Goal: Task Accomplishment & Management: Use online tool/utility

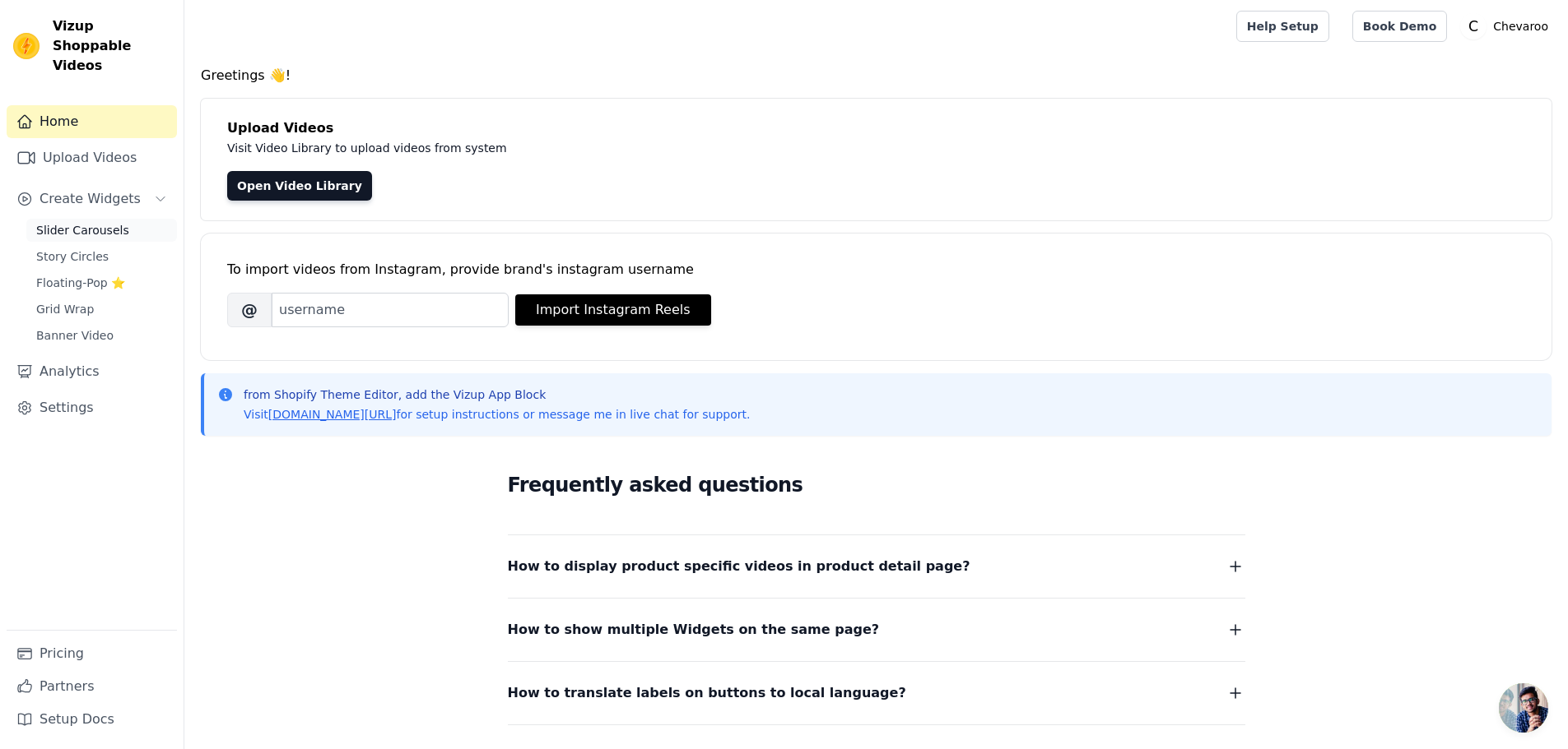
click at [109, 219] on link "Slider Carousels" at bounding box center [101, 230] width 150 height 23
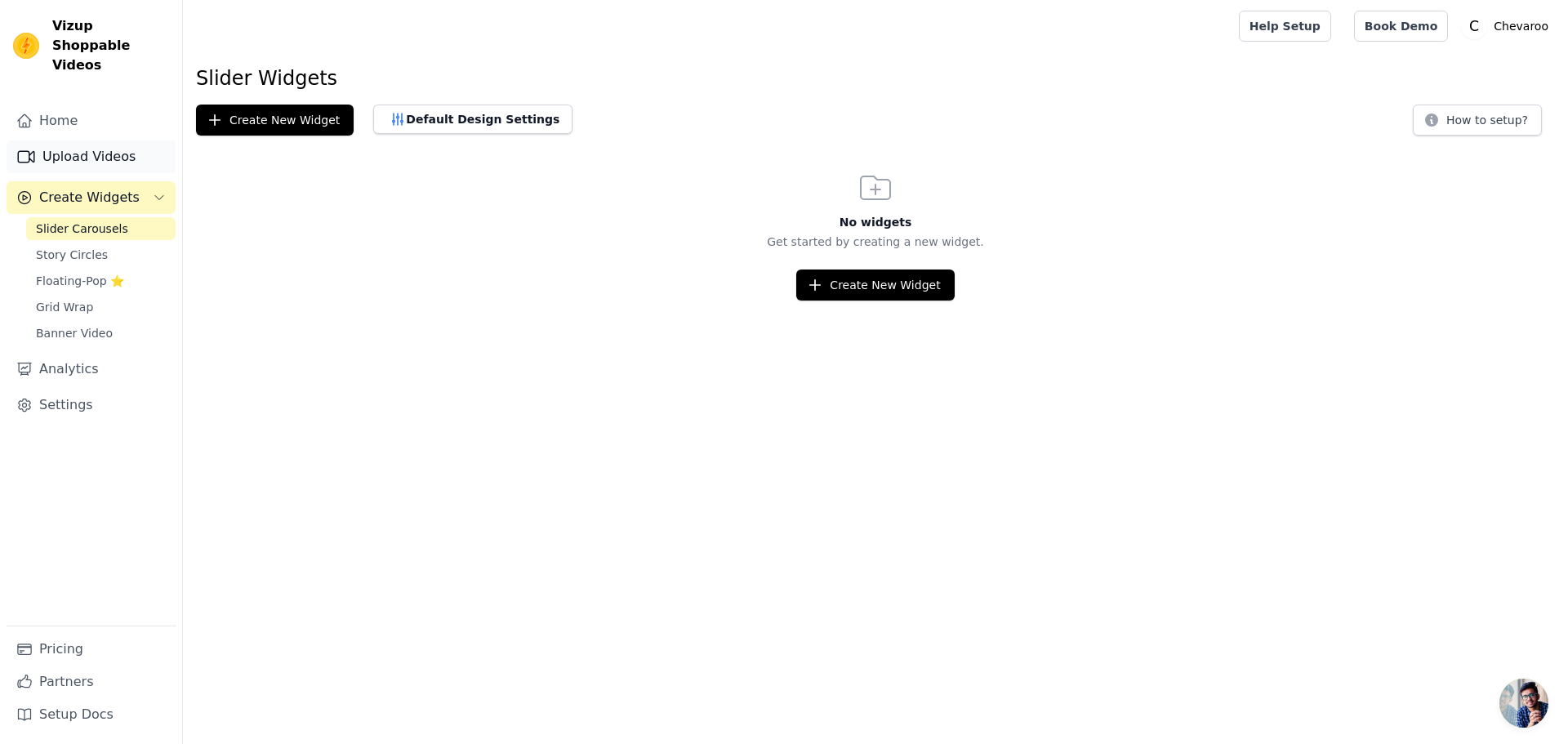
click at [114, 141] on link "Upload Videos" at bounding box center [91, 157] width 169 height 32
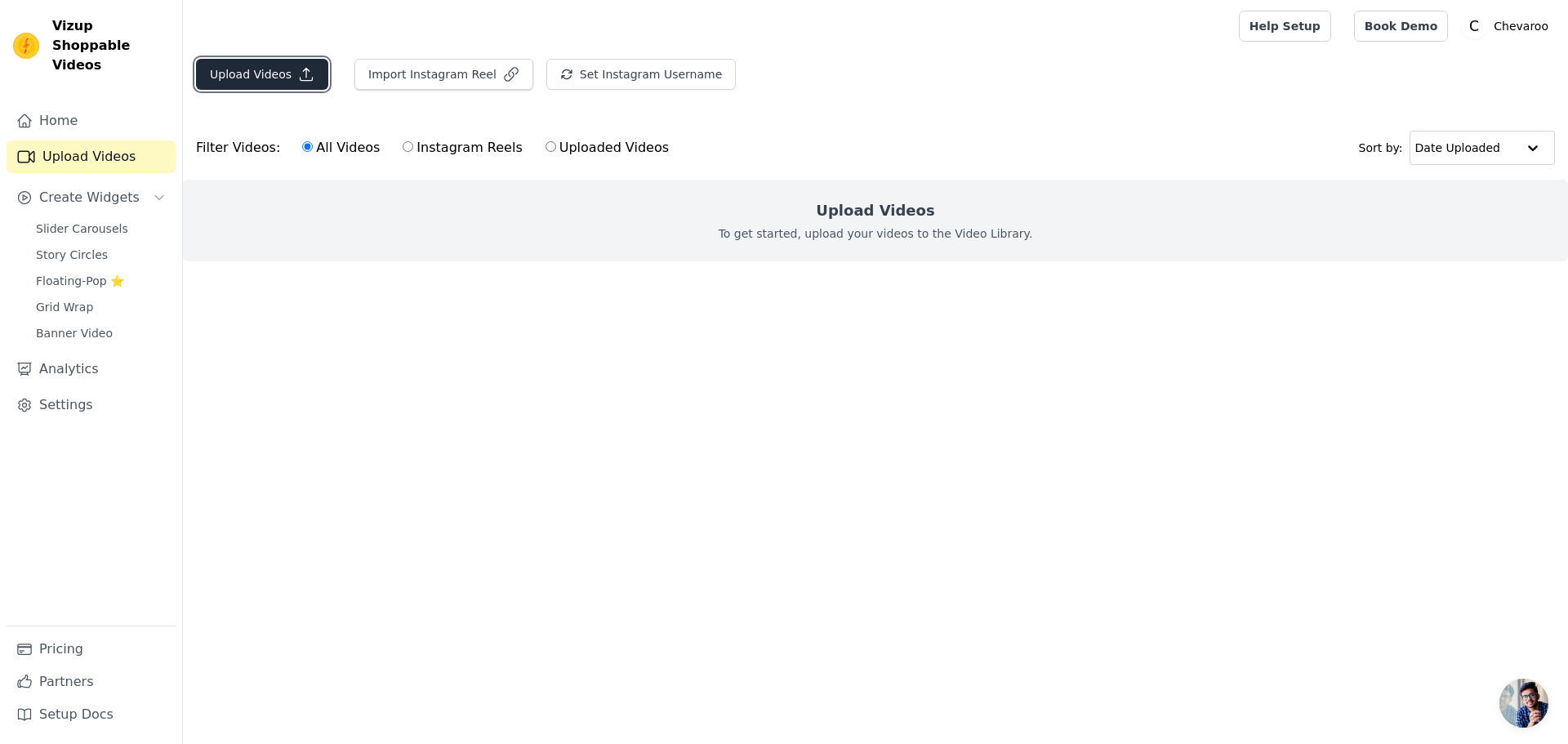
click at [249, 72] on button "Upload Videos" at bounding box center [262, 74] width 132 height 32
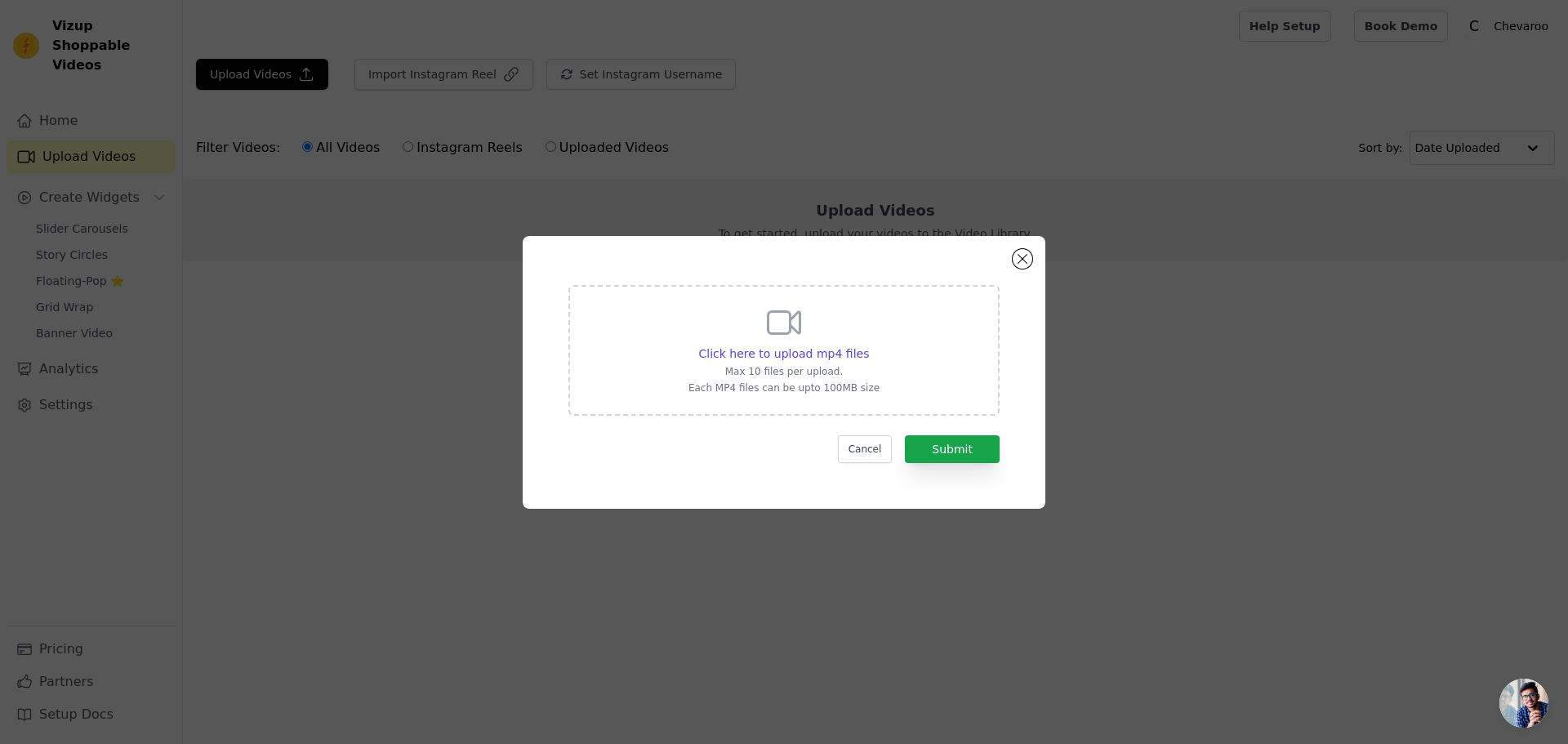
click at [296, 318] on div "Click here to upload mp4 files Max 10 files per upload. Each MP4 files can be u…" at bounding box center [784, 372] width 1516 height 325
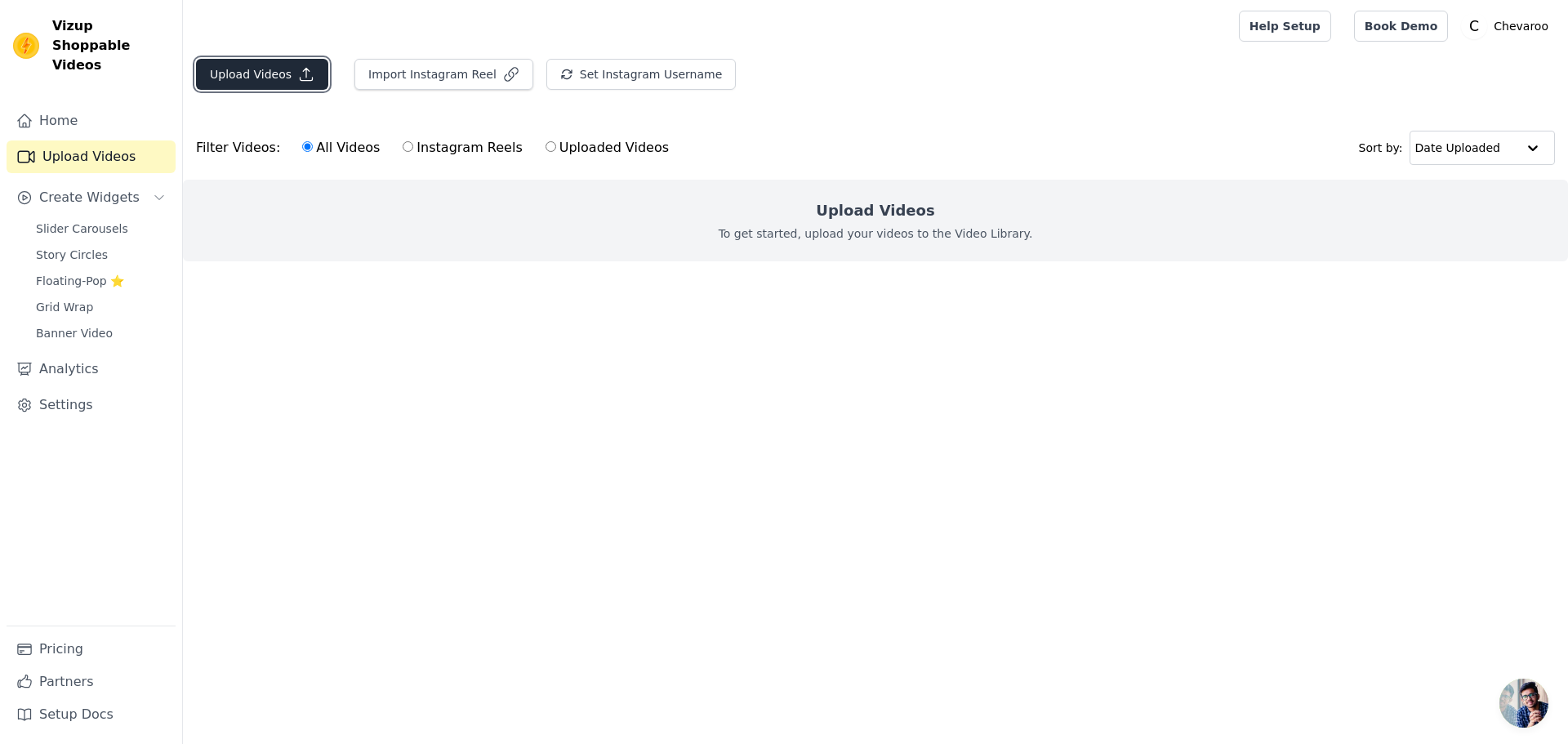
click at [298, 74] on icon "button" at bounding box center [307, 74] width 17 height 17
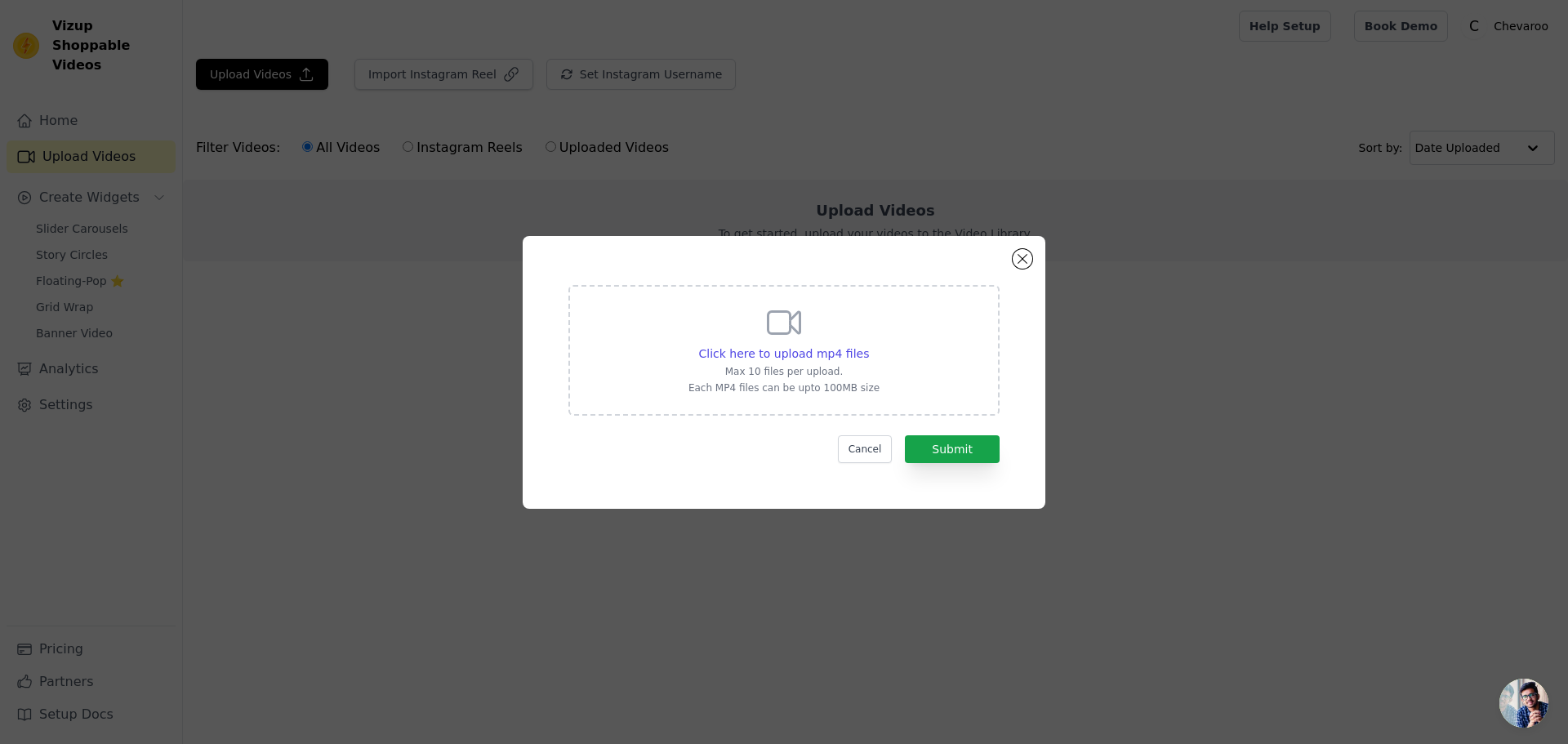
click at [819, 391] on p "Each MP4 files can be upto 100MB size" at bounding box center [784, 388] width 191 height 13
click at [868, 346] on input "Click here to upload mp4 files Max 10 files per upload. Each MP4 files can be u…" at bounding box center [868, 345] width 1 height 1
type input "C:\fakepath\default (3).mp4"
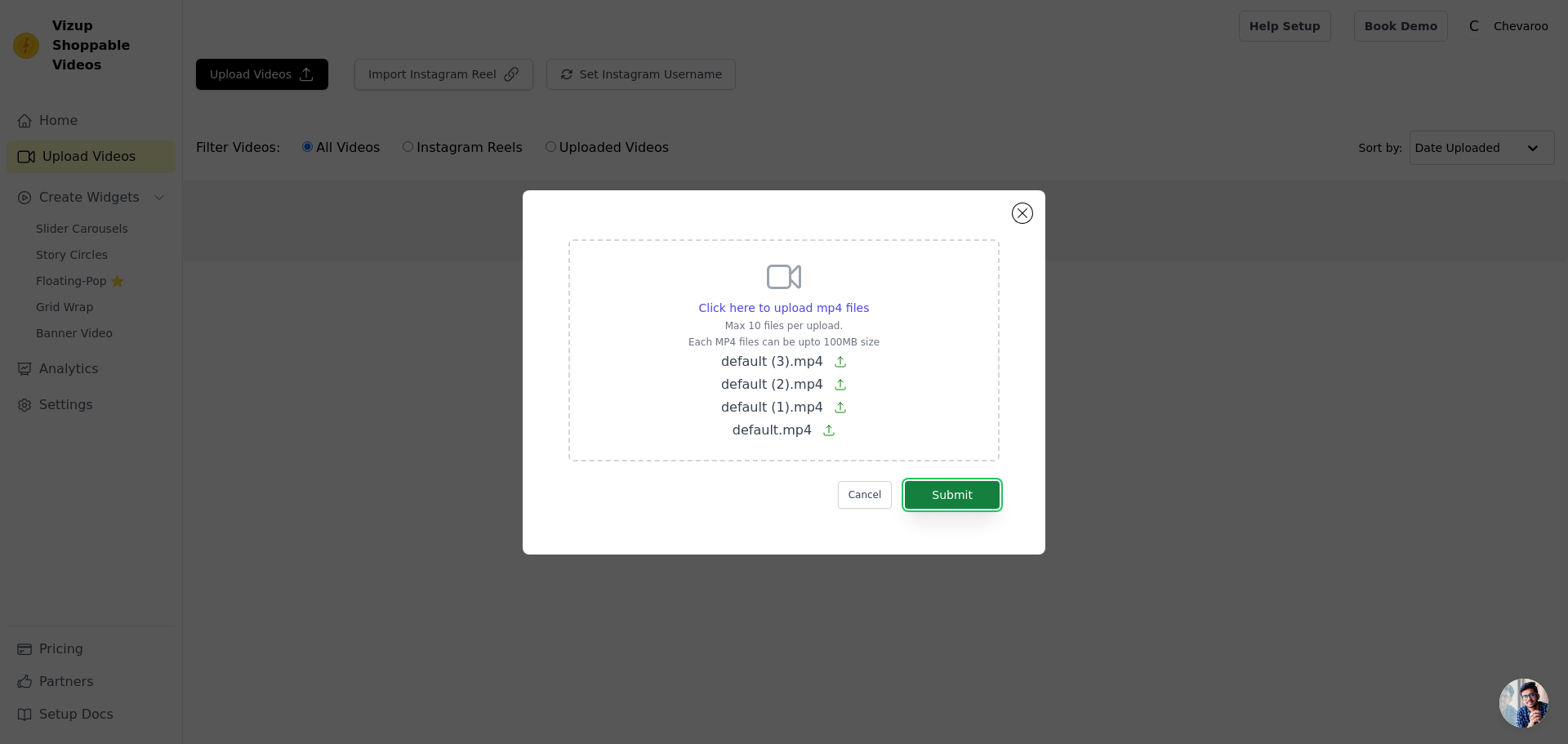
click at [956, 497] on button "Submit" at bounding box center [952, 495] width 94 height 28
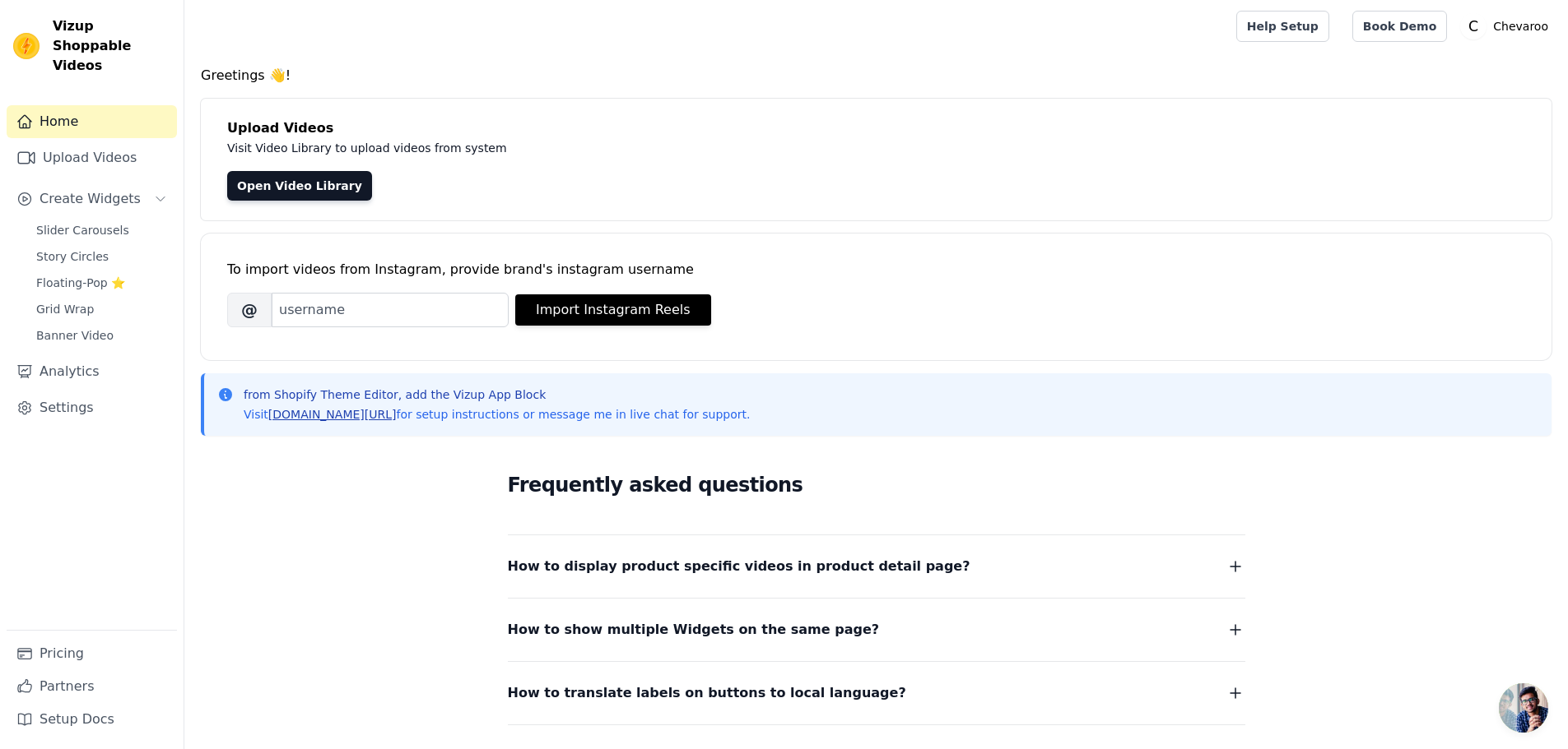
click at [360, 411] on link "[DOMAIN_NAME][URL]" at bounding box center [332, 414] width 129 height 13
click at [117, 142] on link "Upload Videos" at bounding box center [91, 158] width 171 height 33
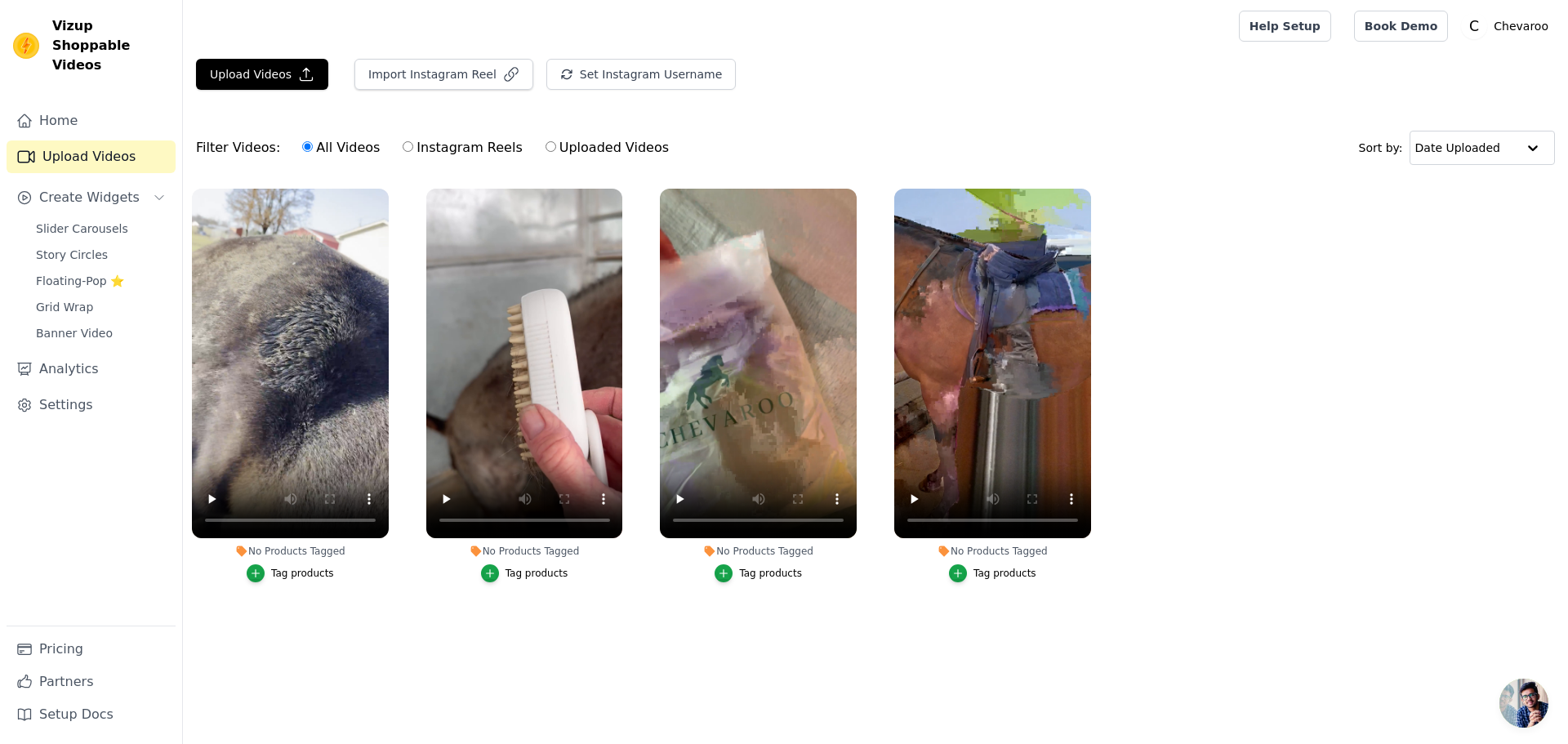
click at [283, 568] on div "Tag products" at bounding box center [303, 574] width 63 height 13
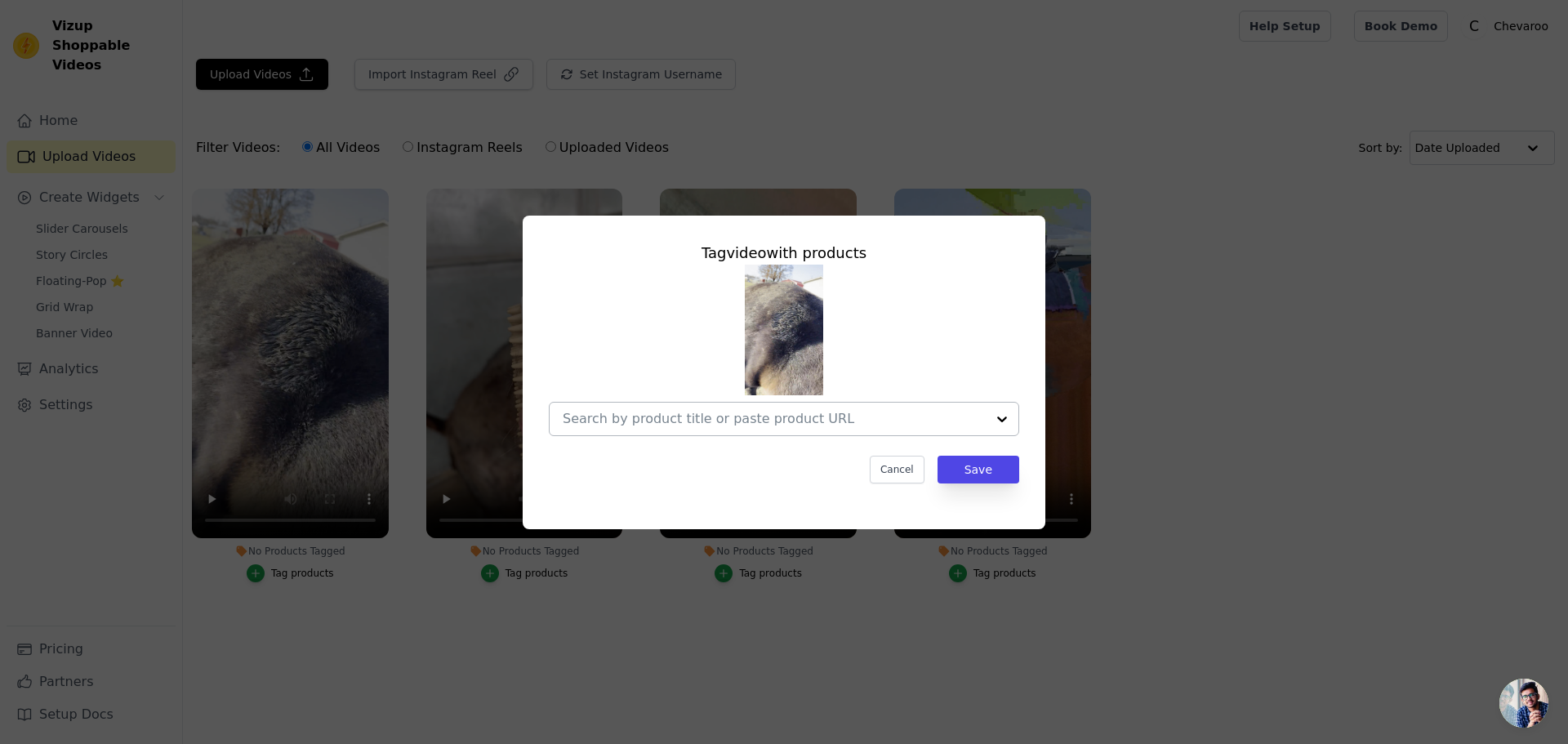
click at [722, 416] on input "No Products Tagged Tag video with products Cancel Save Tag products" at bounding box center [774, 419] width 423 height 16
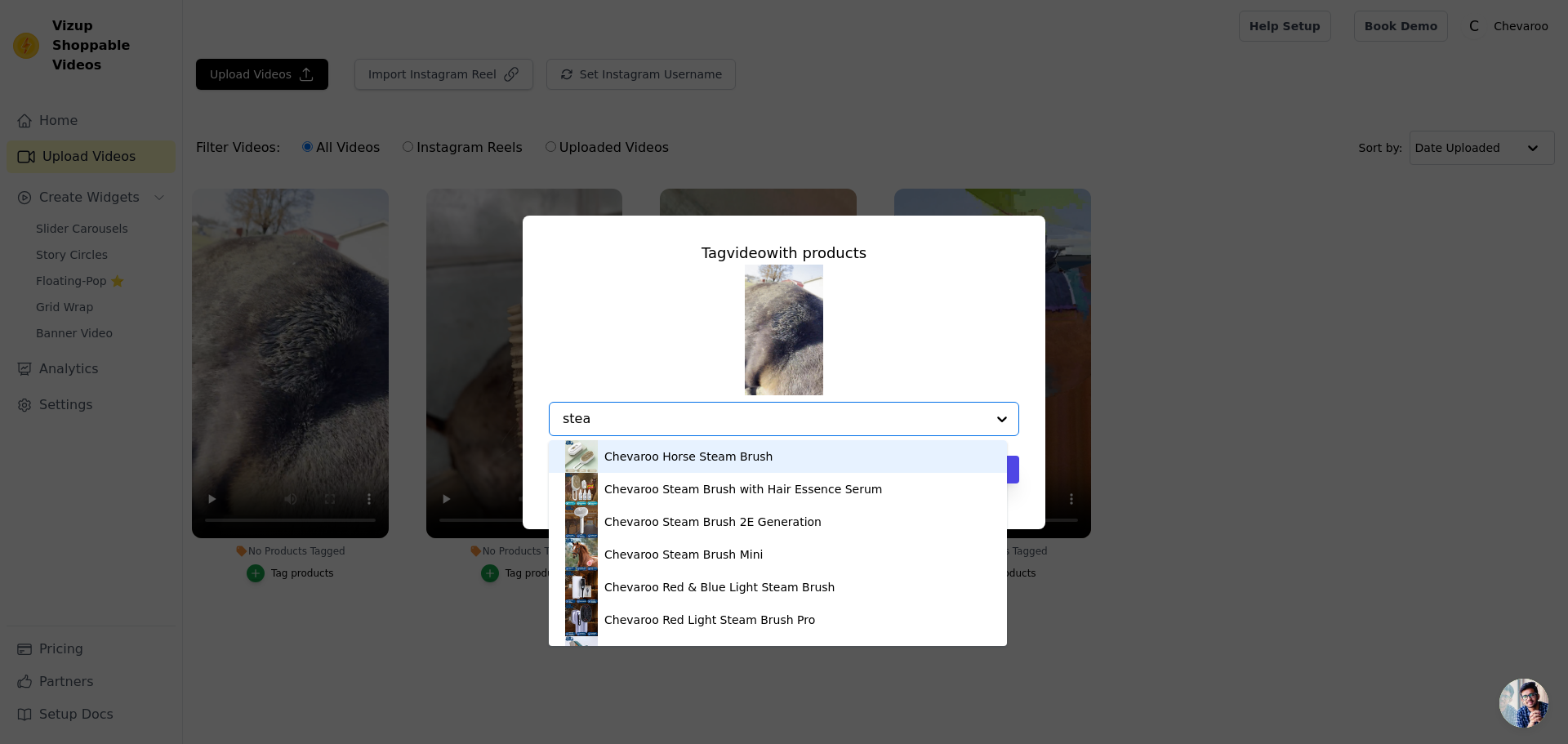
type input "steam"
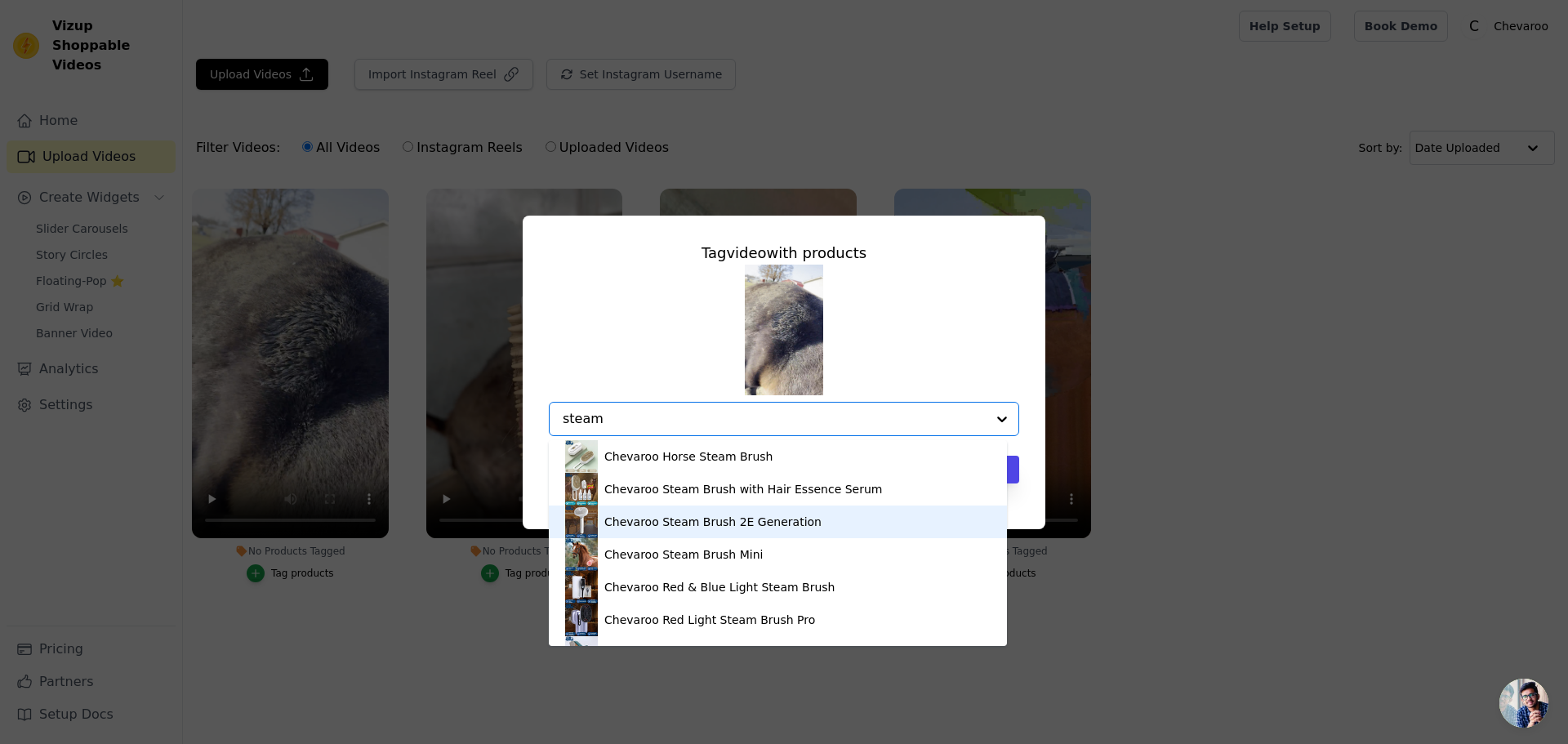
click at [751, 517] on div "Chevaroo Steam Brush 2E Generation" at bounding box center [713, 523] width 218 height 17
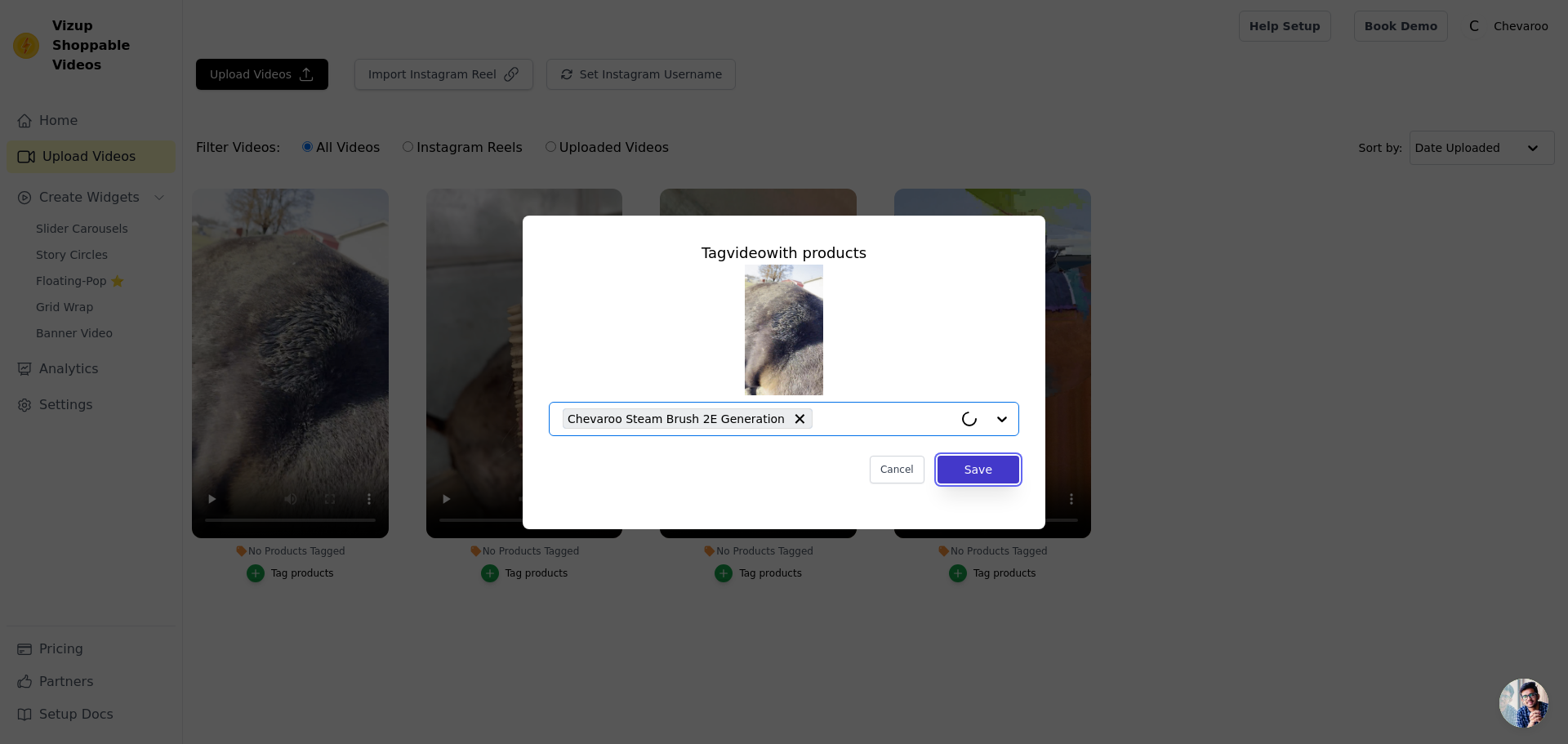
click at [1005, 479] on button "Save" at bounding box center [978, 470] width 82 height 28
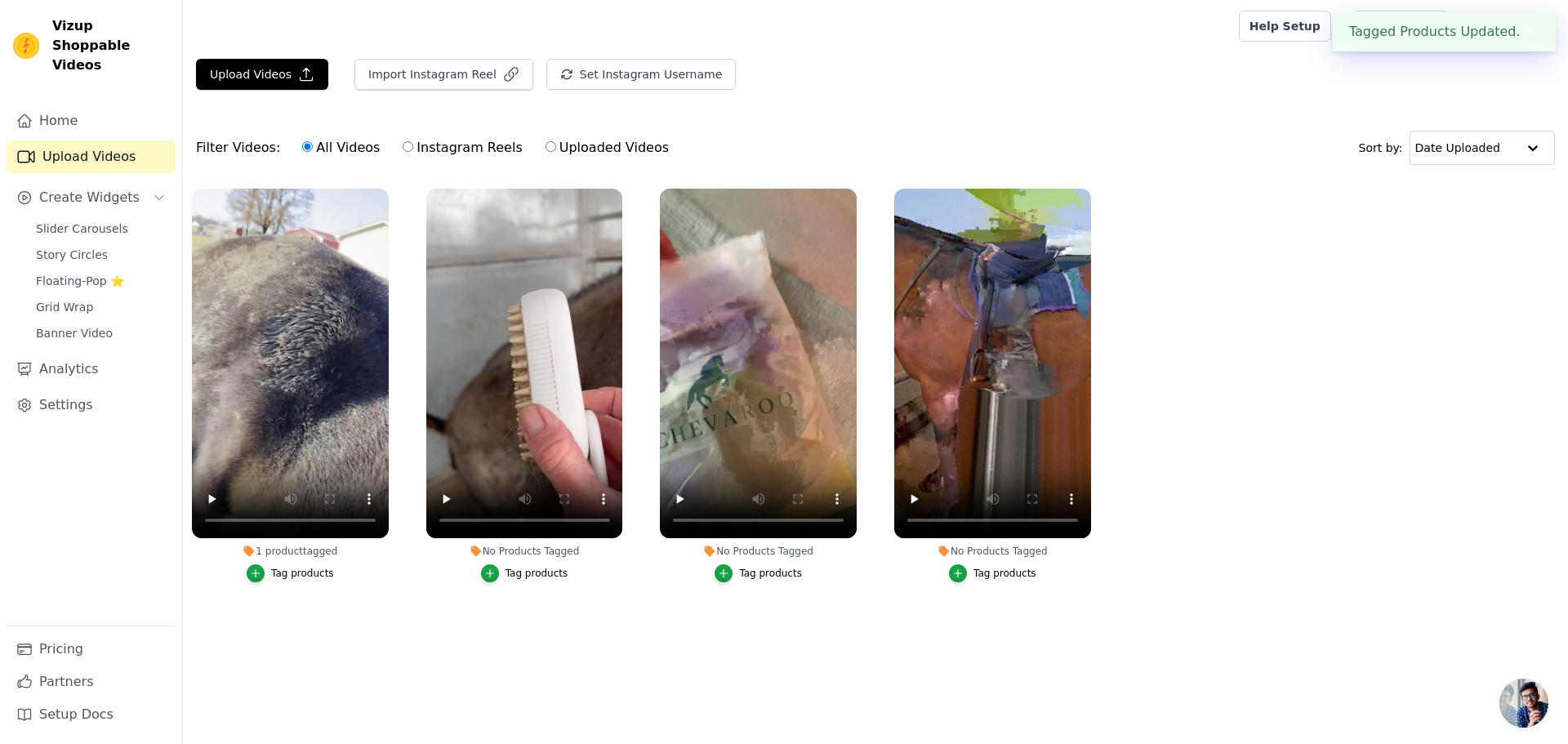
click at [535, 581] on button "Tag products" at bounding box center [524, 573] width 87 height 18
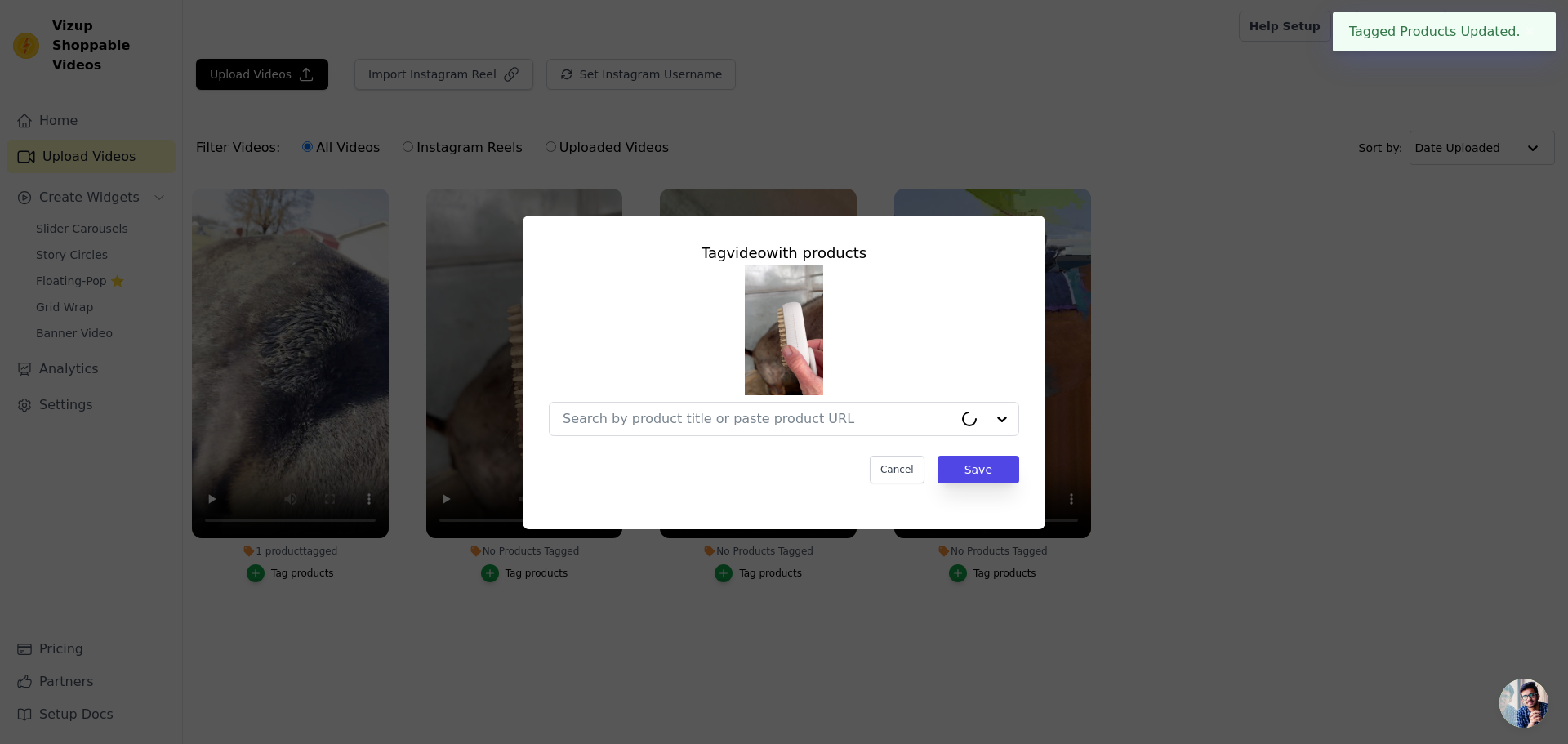
click at [651, 446] on div "Tag video with products Cancel Save" at bounding box center [784, 362] width 496 height 268
click at [663, 418] on input "No Products Tagged Tag video with products Cancel Save Tag products" at bounding box center [758, 419] width 390 height 16
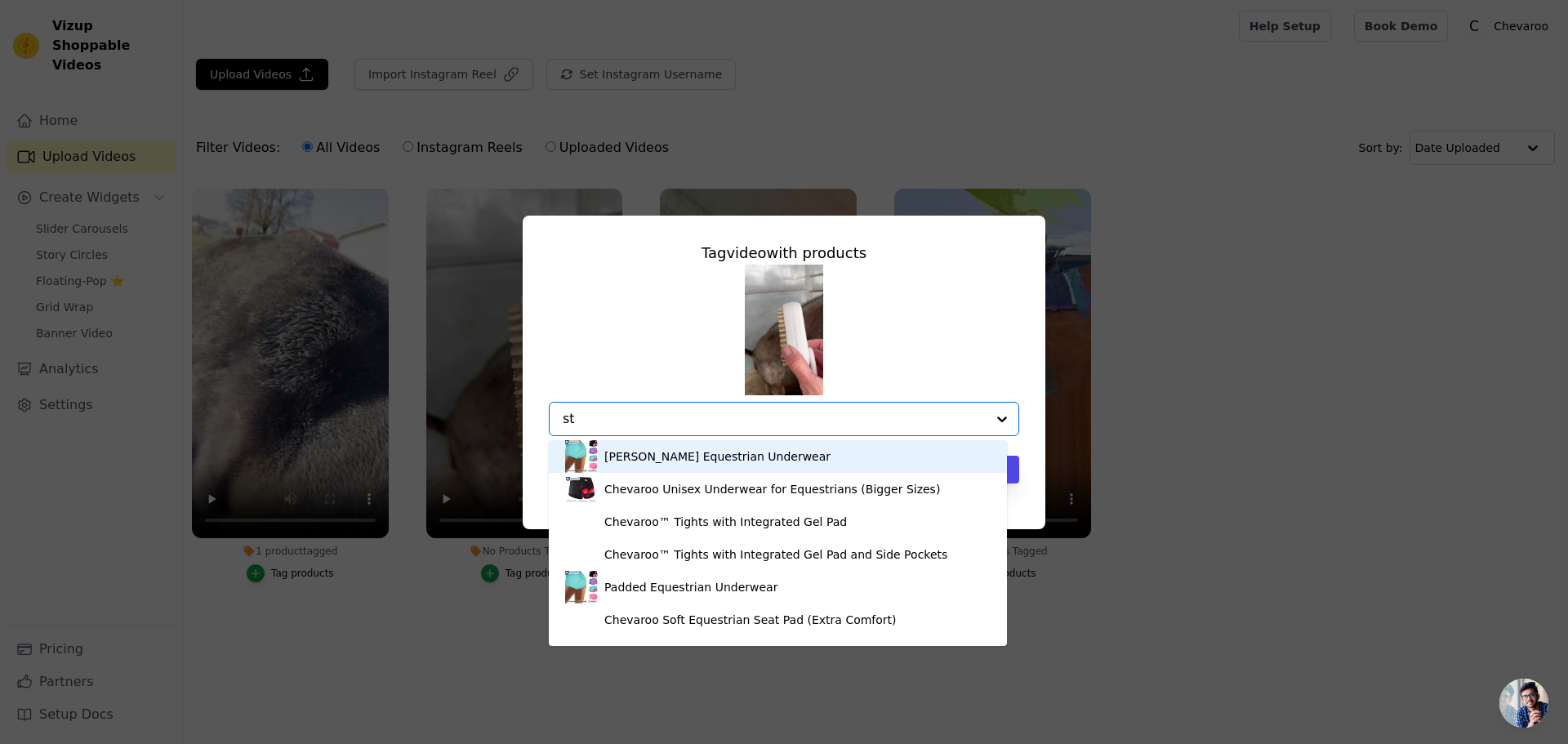
type input "ste"
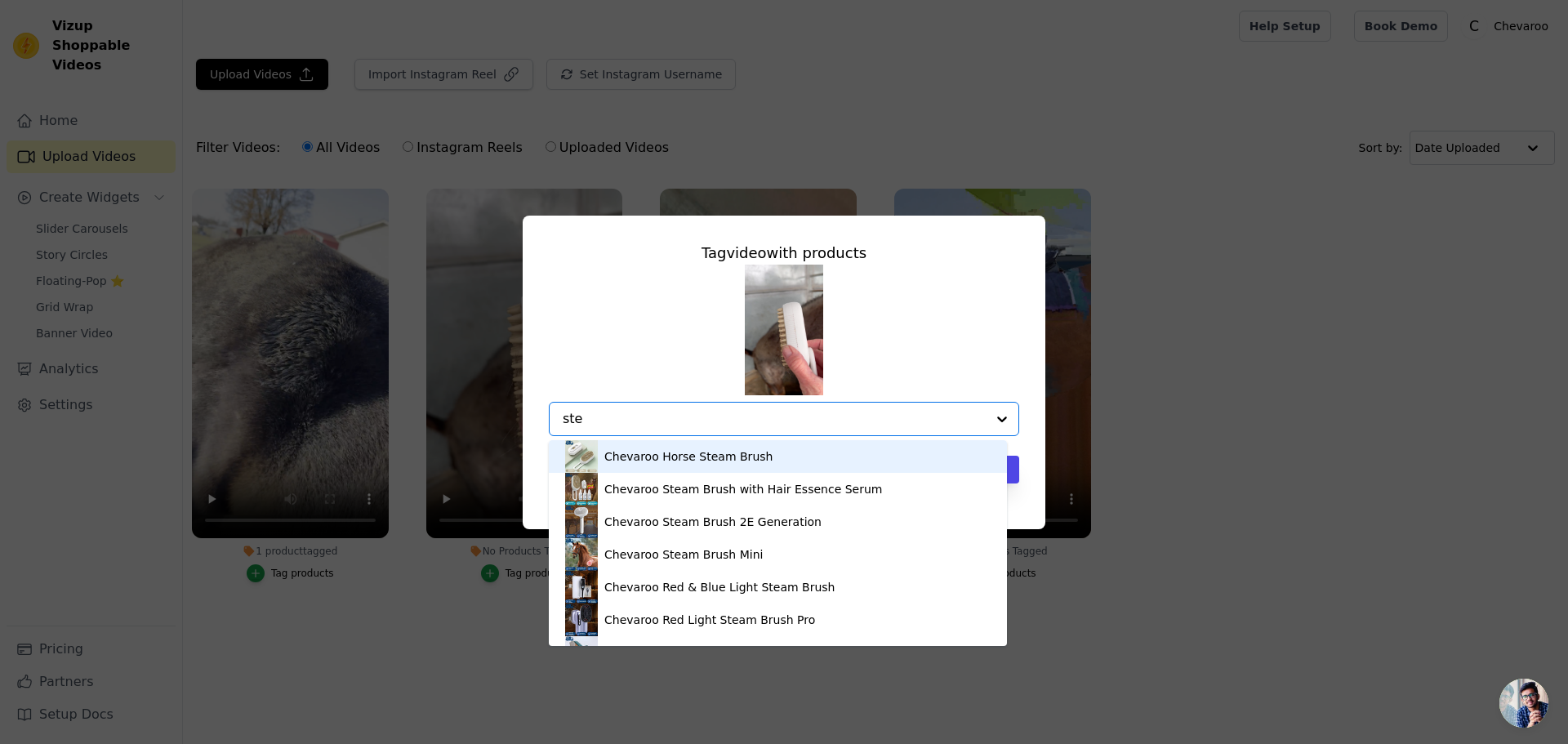
click at [707, 464] on div "Chevaroo Horse Steam Brush" at bounding box center [689, 457] width 169 height 17
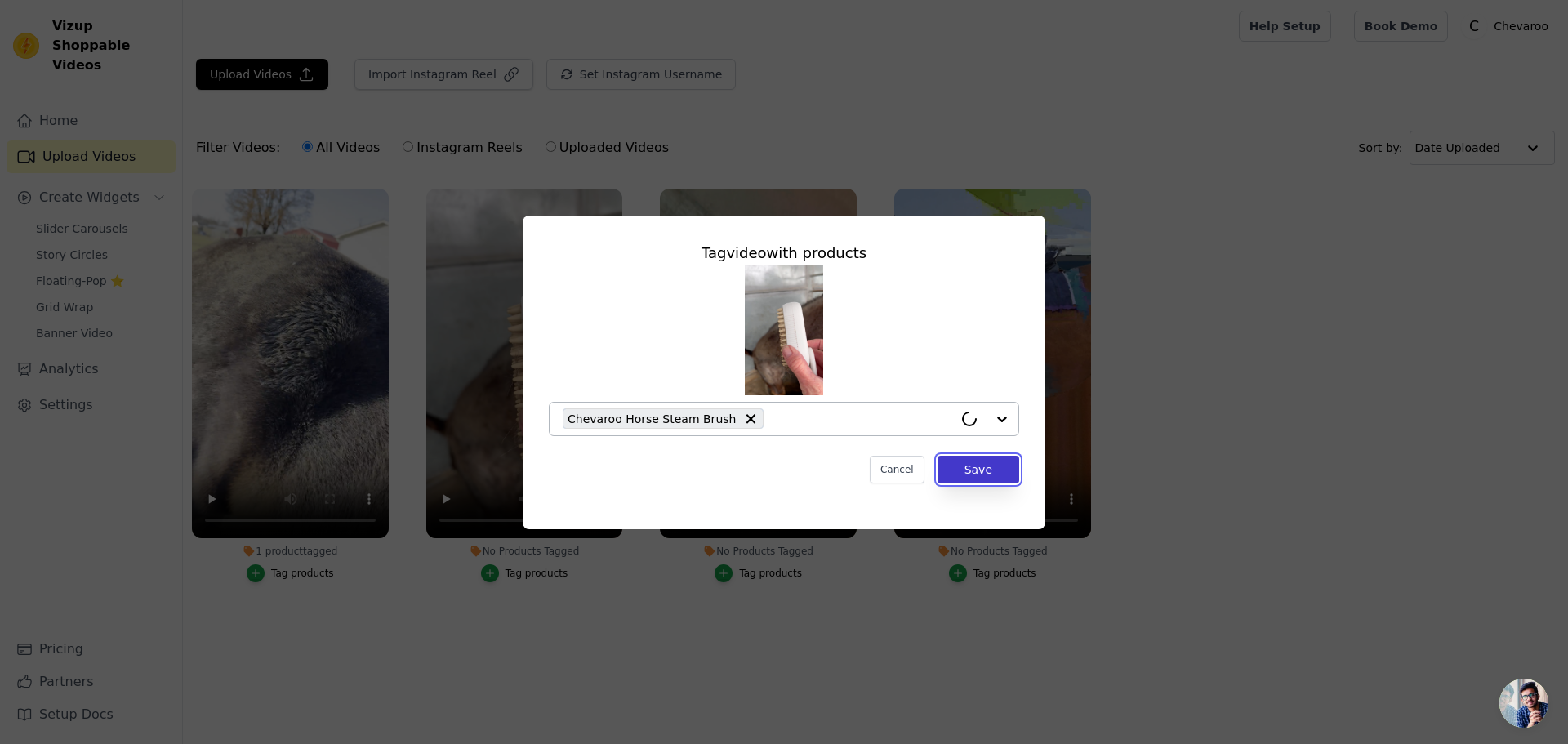
click at [997, 475] on button "Save" at bounding box center [978, 470] width 82 height 28
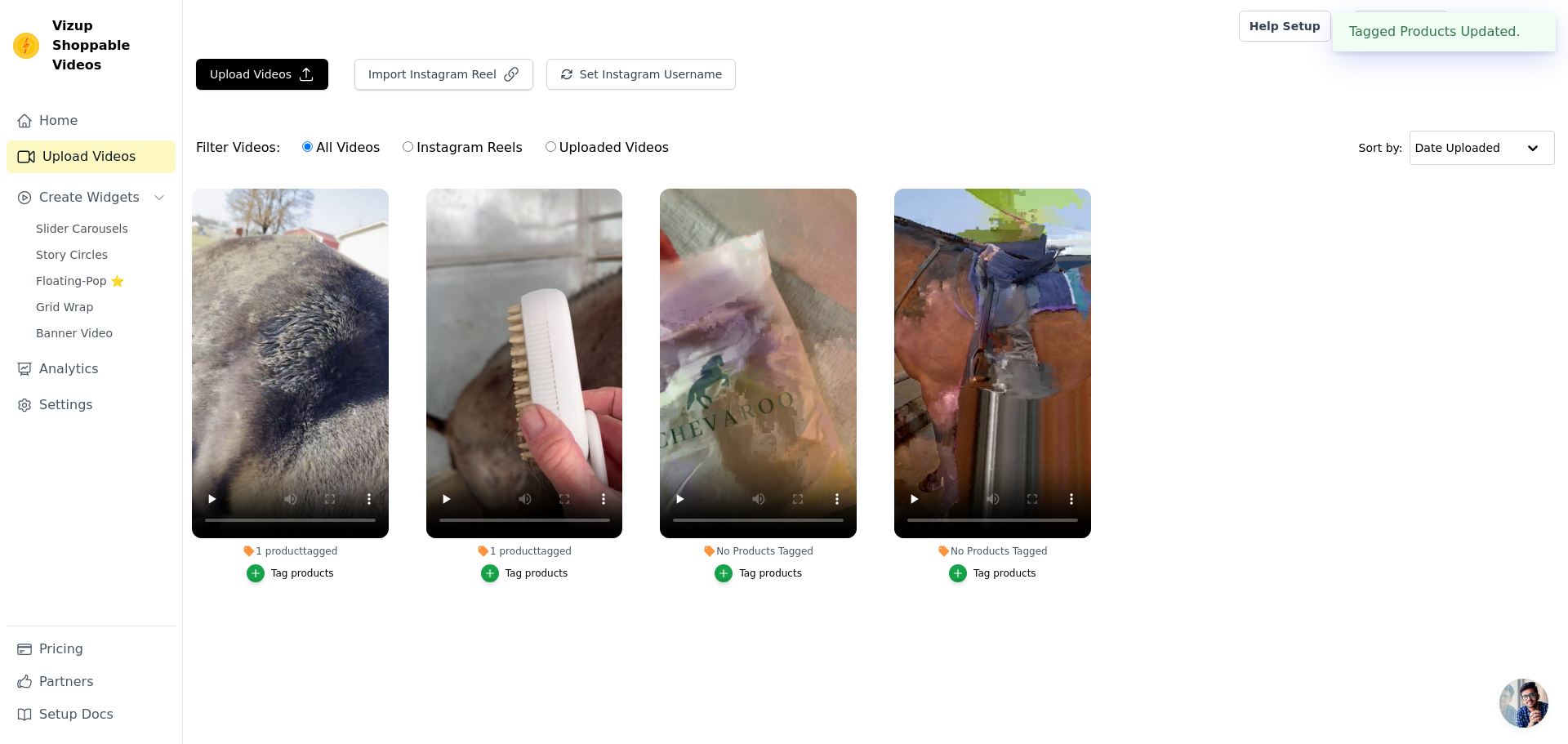
click at [784, 574] on div "Tag products" at bounding box center [771, 574] width 63 height 13
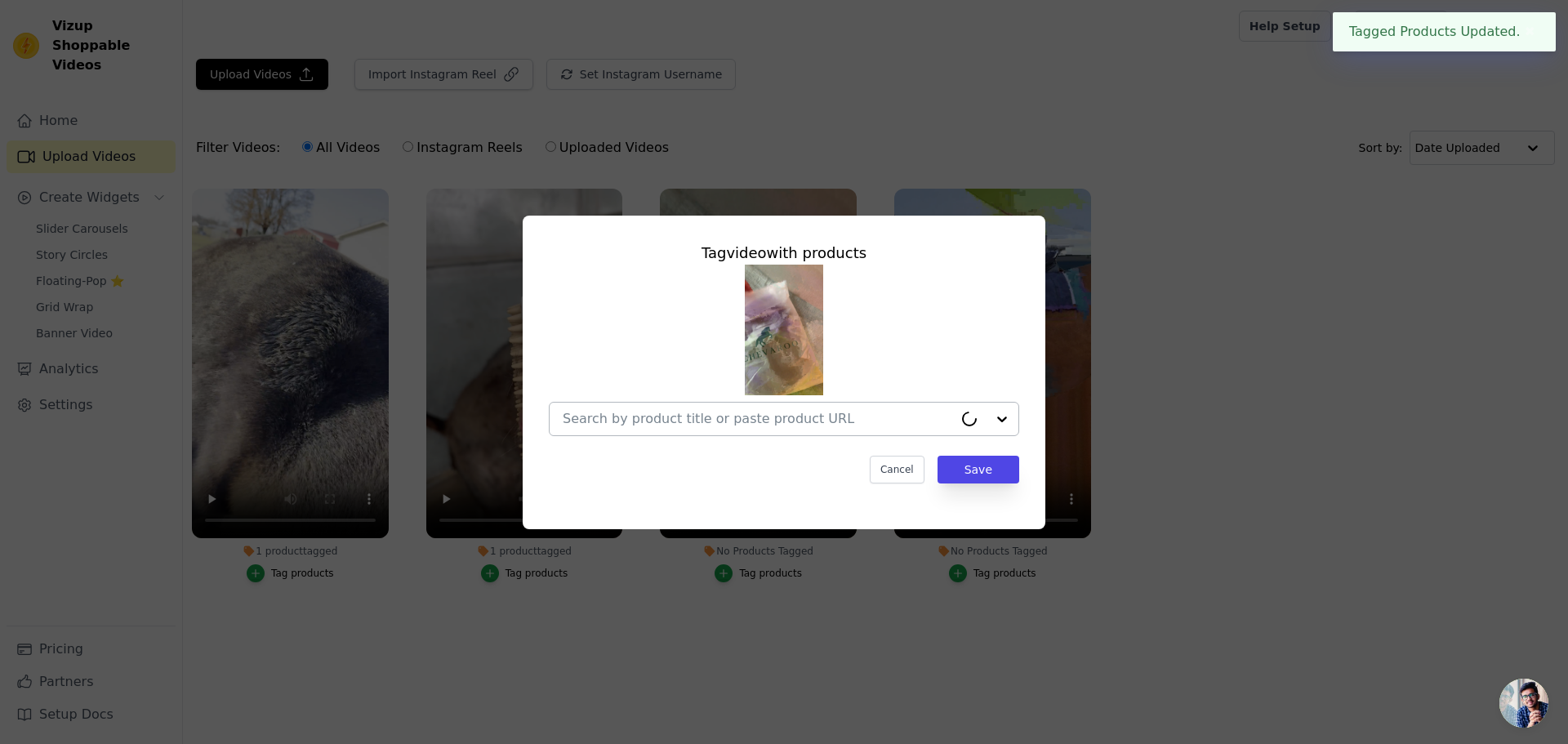
click at [680, 419] on input "No Products Tagged Tag video with products Cancel Save Tag products" at bounding box center [758, 419] width 390 height 16
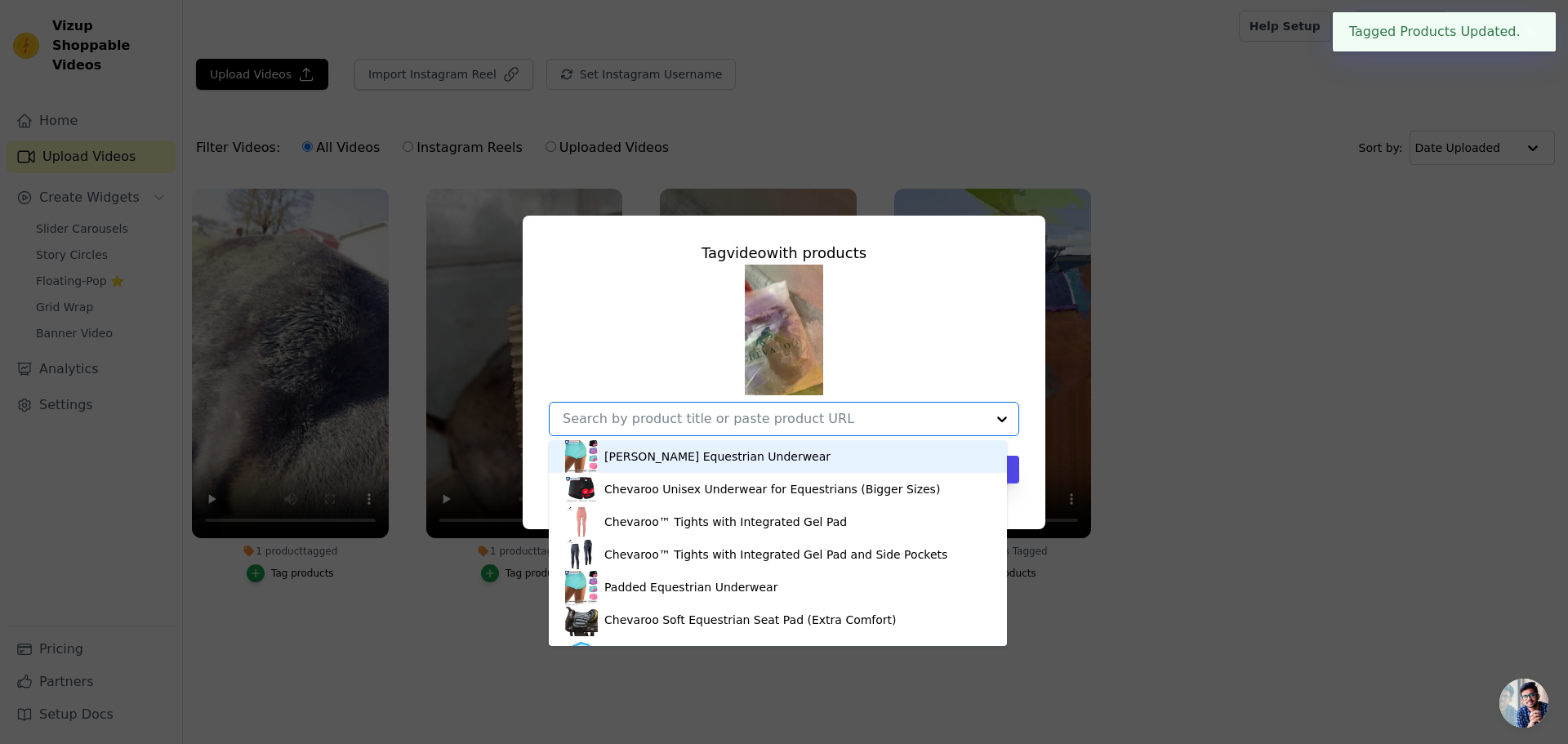
click at [732, 446] on div "[PERSON_NAME] Equestrian Underwear" at bounding box center [777, 456] width 425 height 32
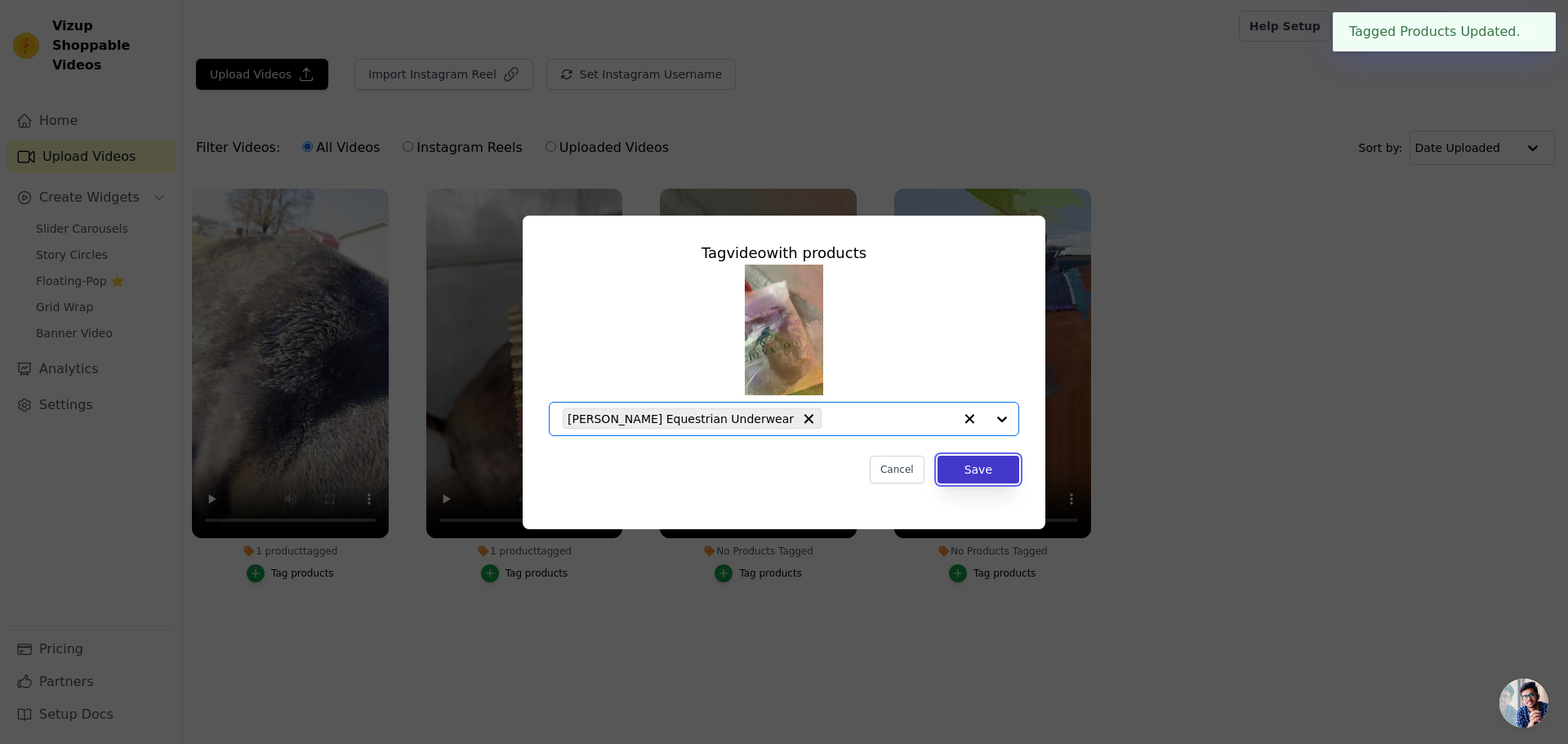
click at [999, 476] on button "Save" at bounding box center [978, 470] width 82 height 28
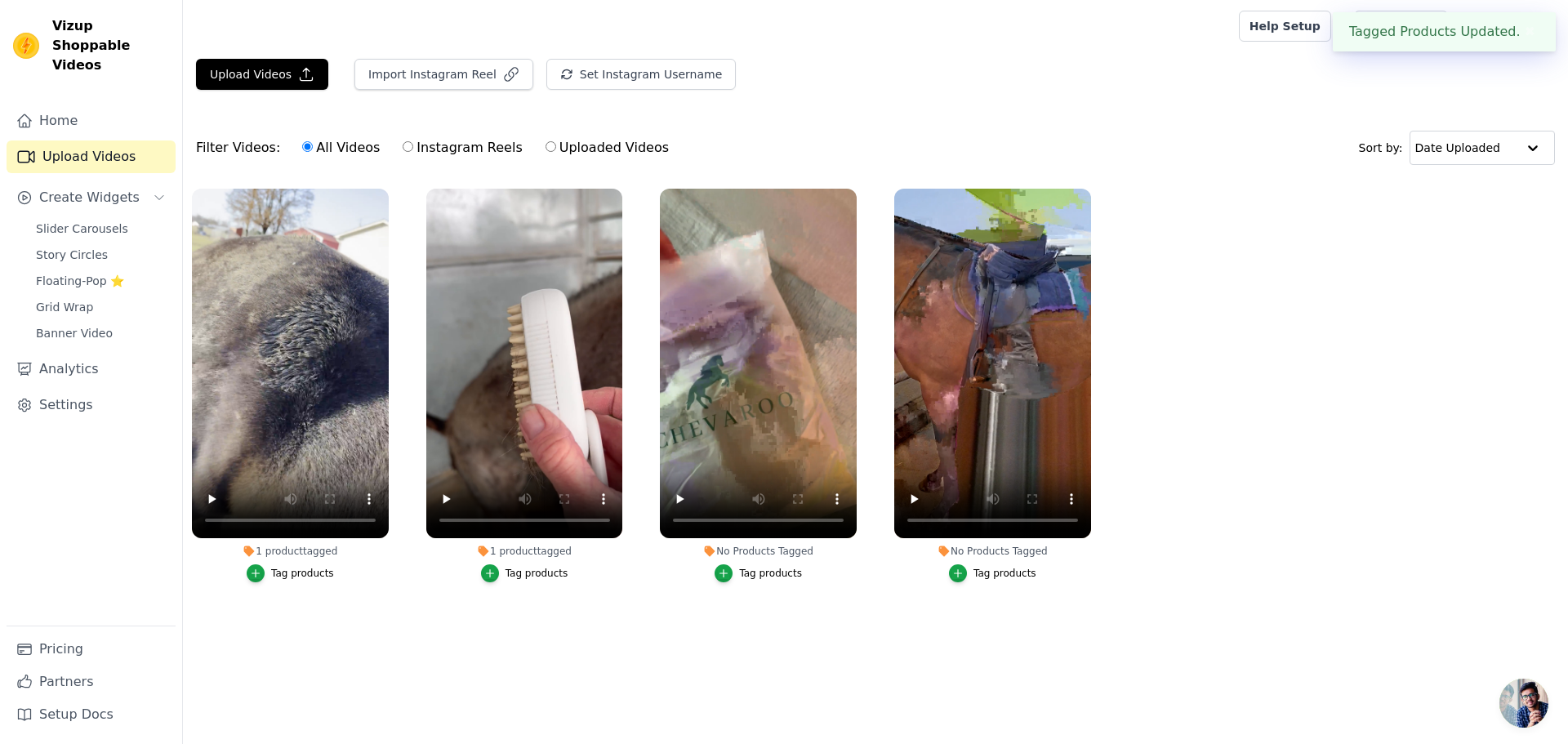
click at [1017, 576] on div "Tag products" at bounding box center [1005, 574] width 63 height 13
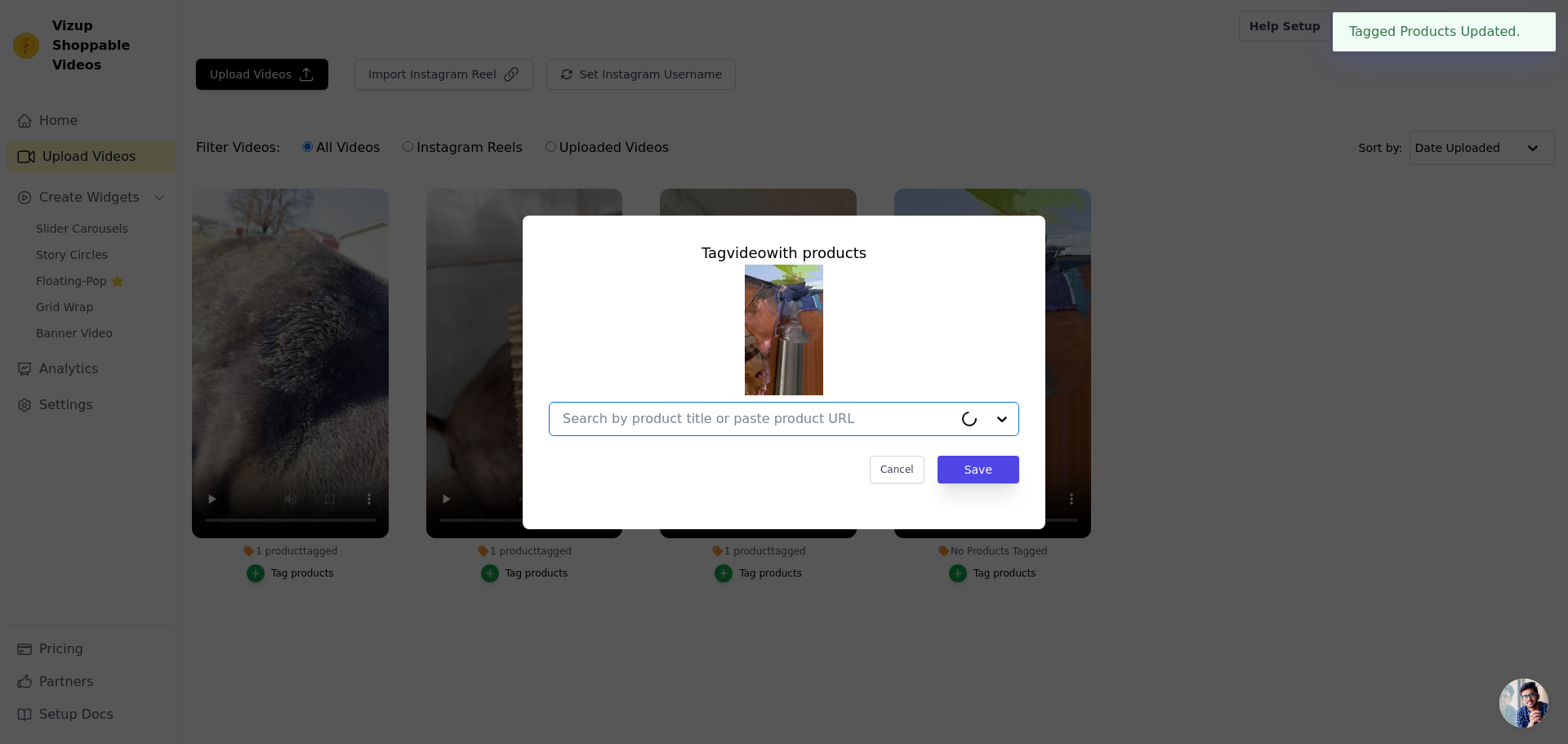
click at [647, 422] on input "No Products Tagged Tag video with products Option undefined, selected. Cancel S…" at bounding box center [758, 419] width 390 height 16
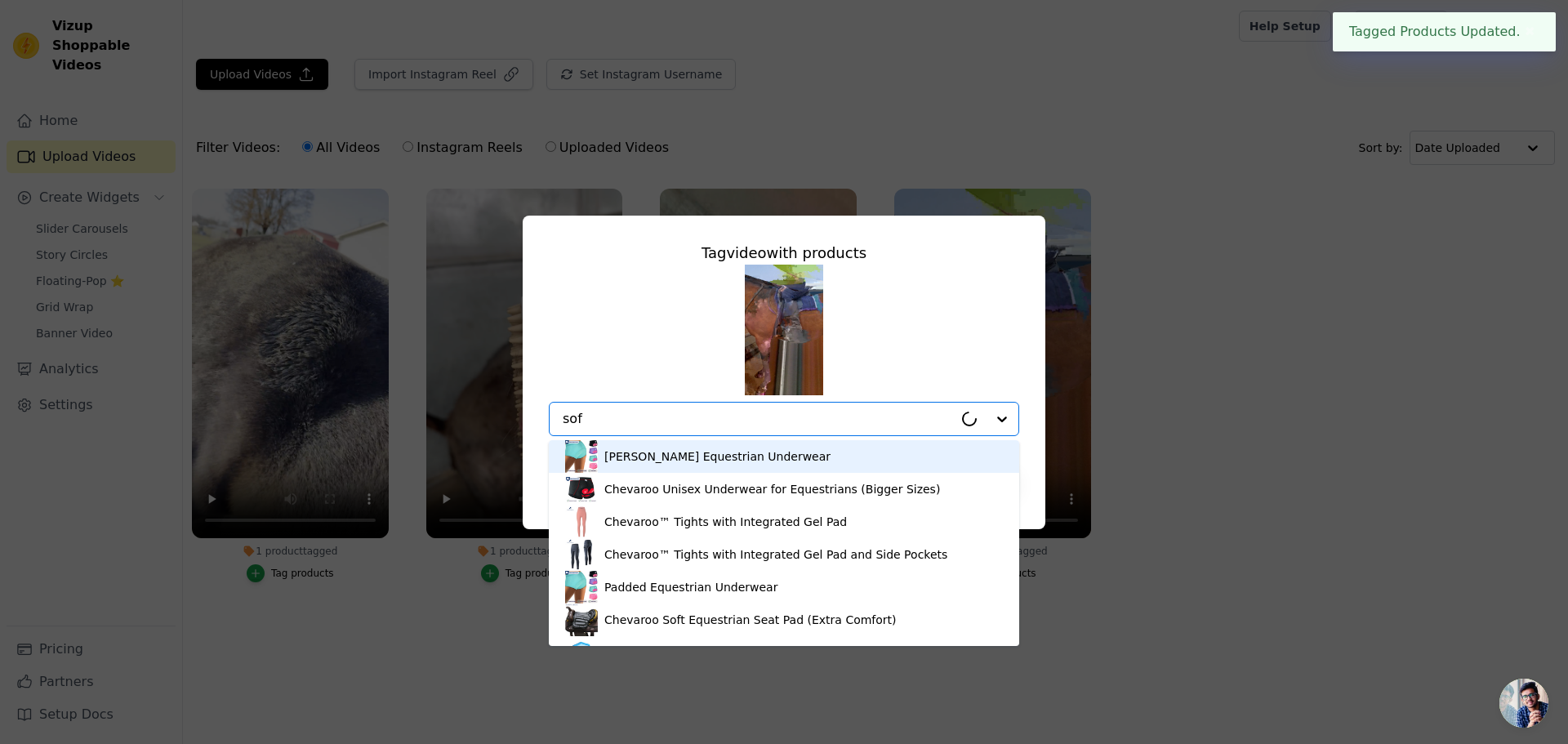
type input "soft"
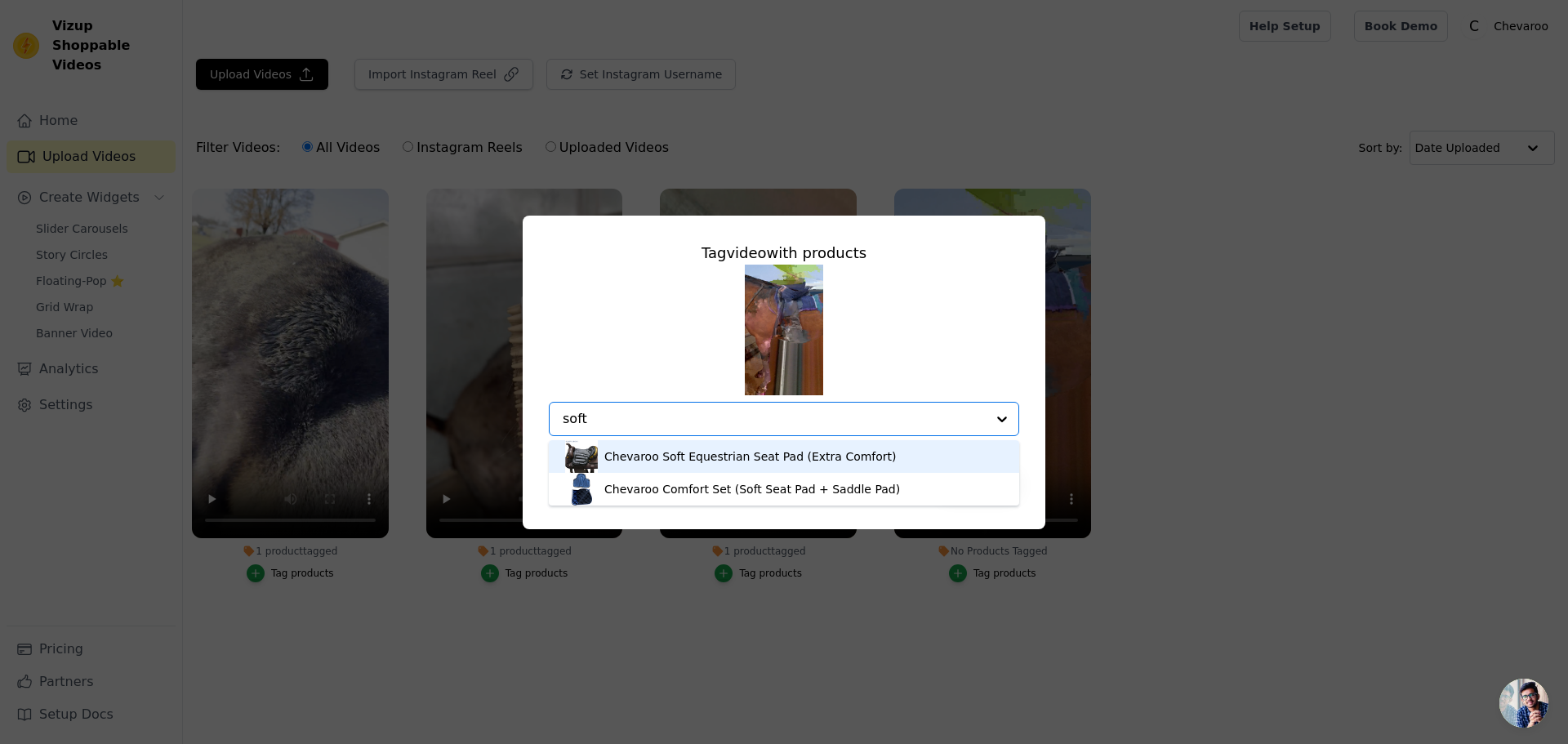
click at [653, 462] on div "Chevaroo Soft Equestrian Seat Pad (Extra Comfort)" at bounding box center [751, 457] width 293 height 17
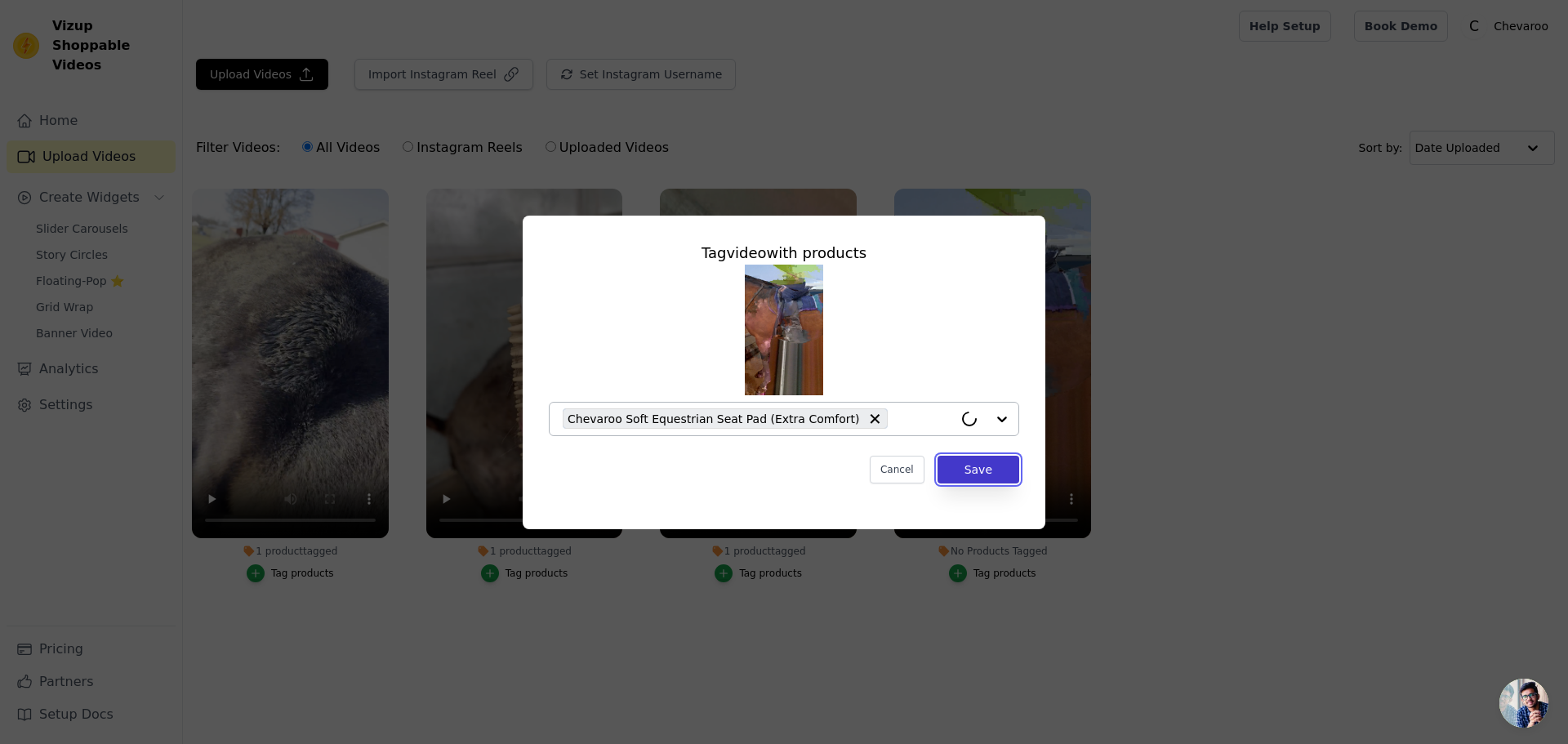
click at [1010, 460] on button "Save" at bounding box center [978, 470] width 82 height 28
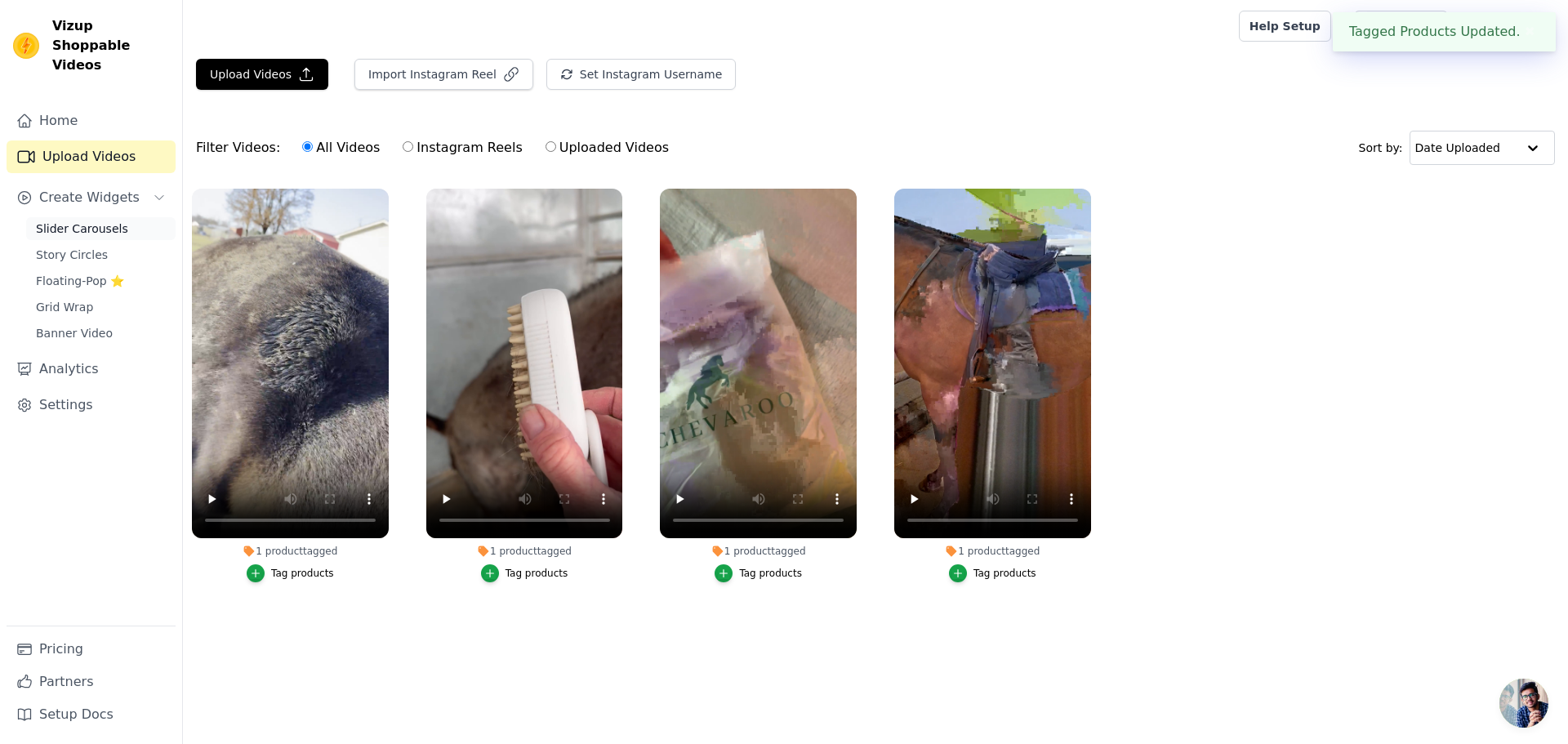
click at [72, 221] on span "Slider Carousels" at bounding box center [82, 229] width 93 height 17
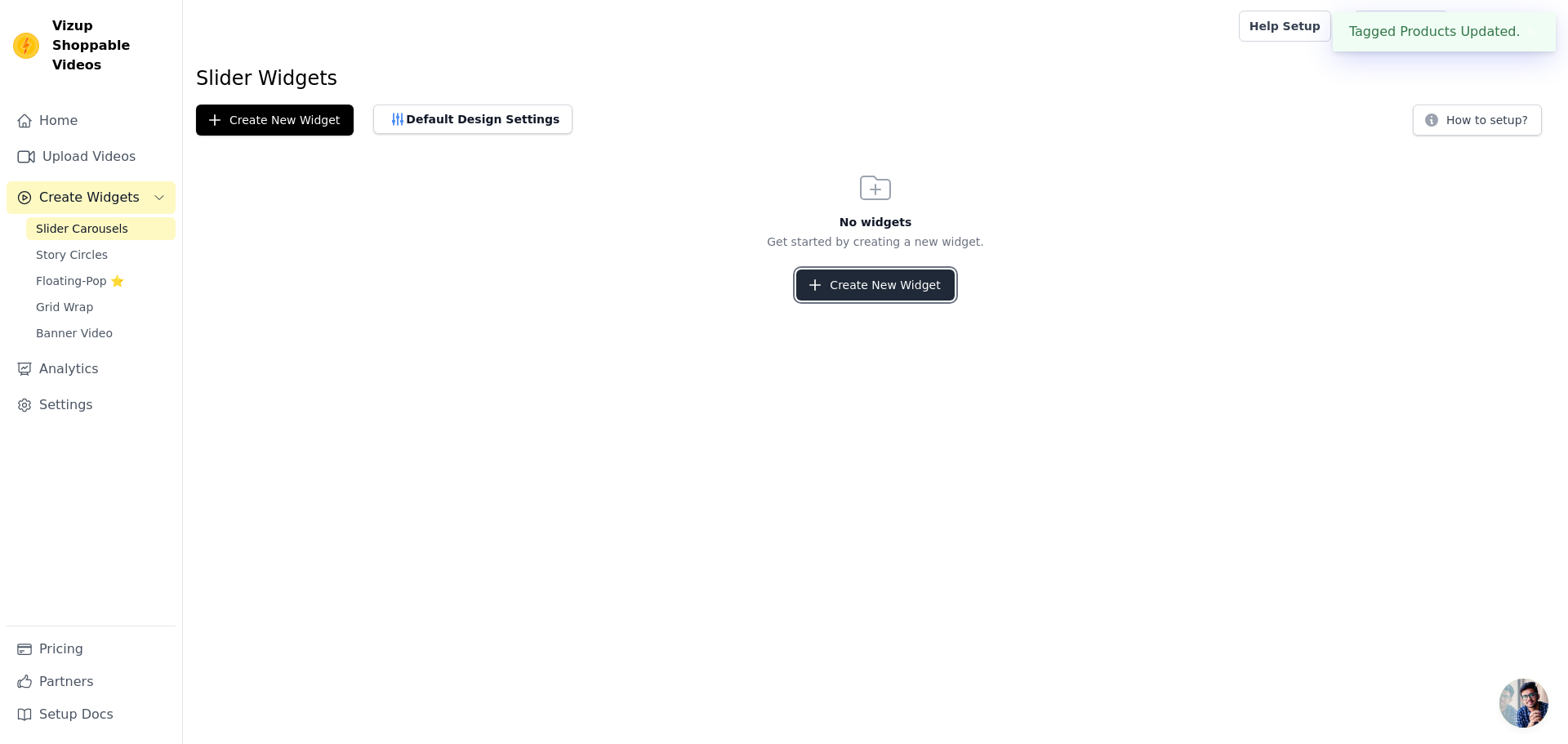
click at [915, 293] on button "Create New Widget" at bounding box center [875, 285] width 157 height 32
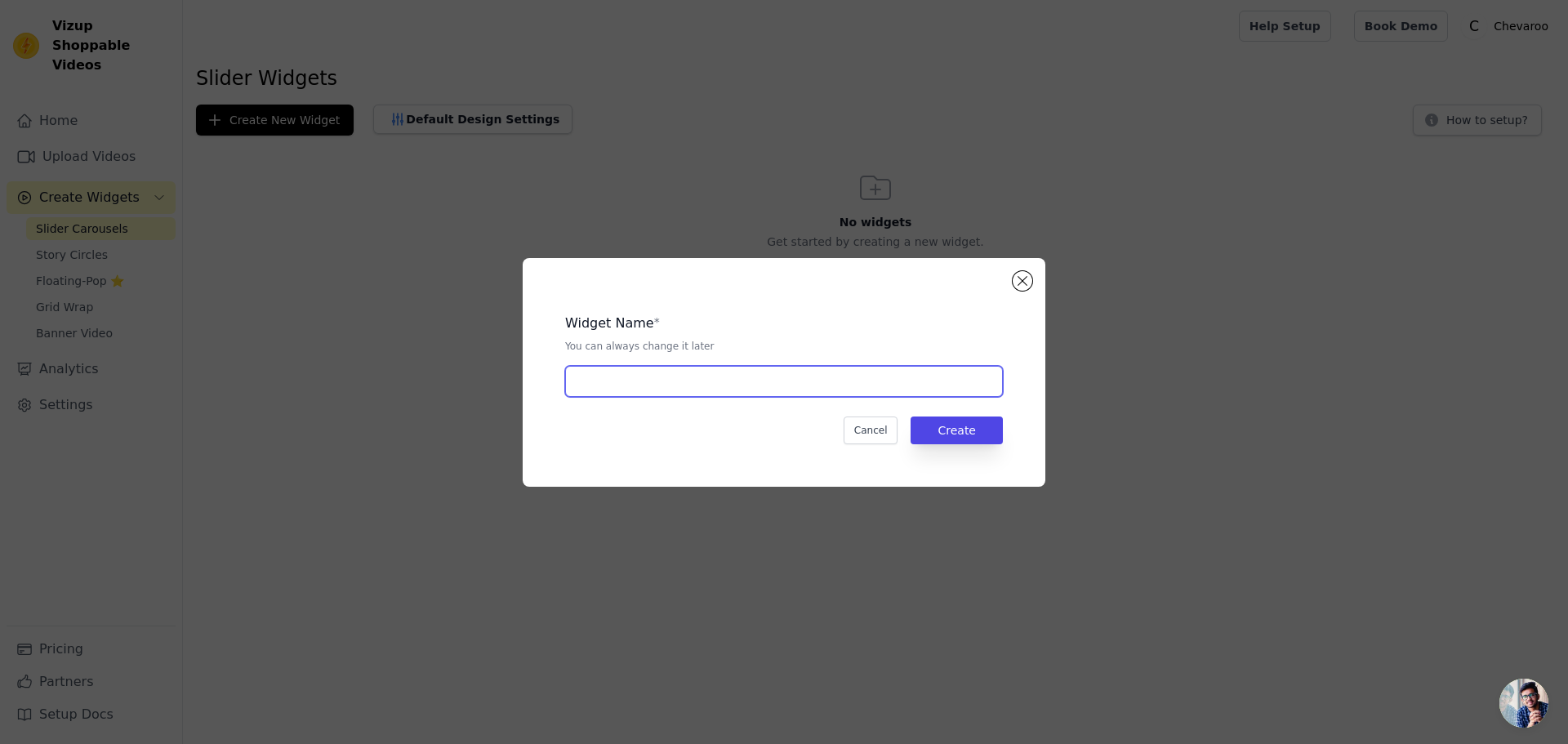
click at [687, 397] on input "text" at bounding box center [784, 382] width 438 height 32
type input "Test Top 4"
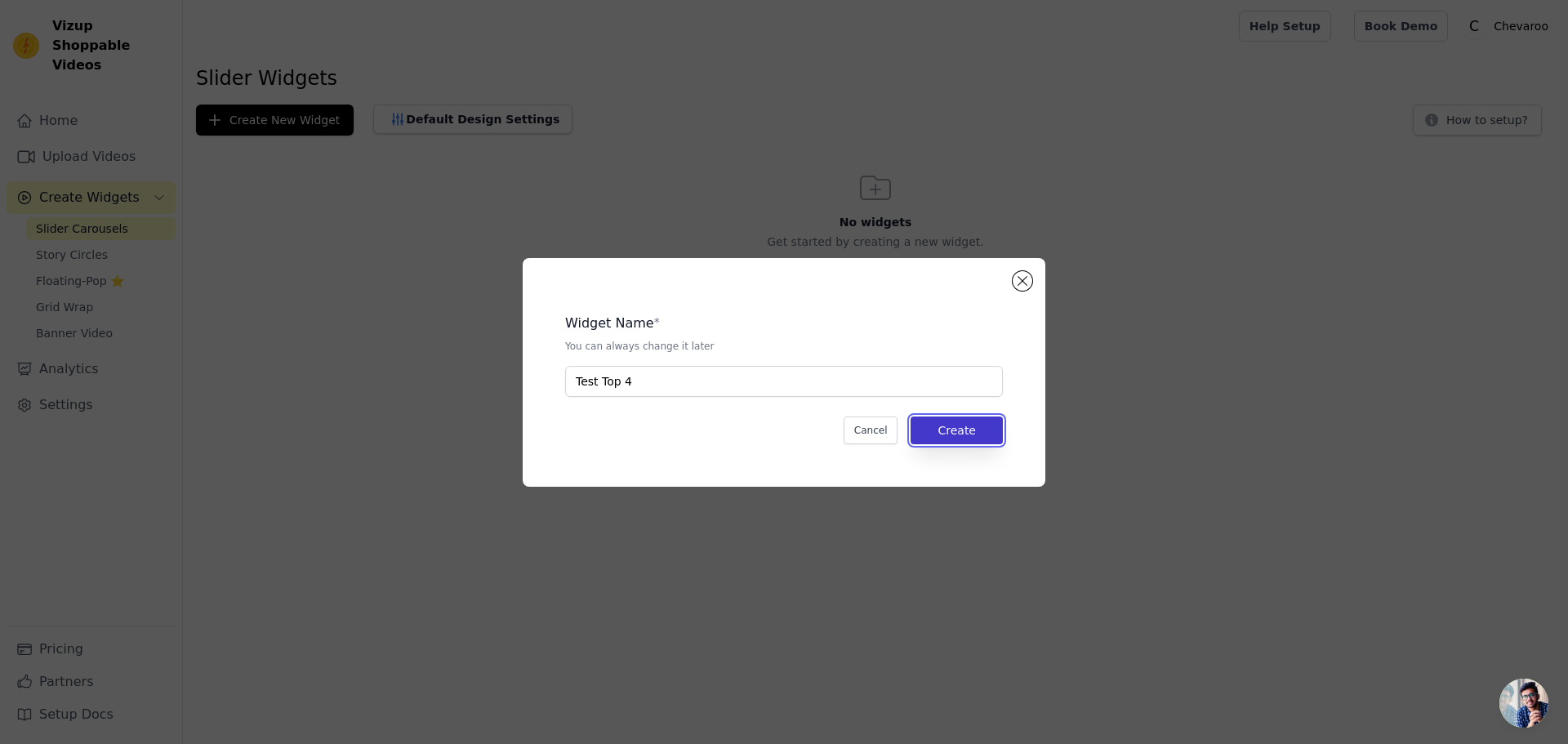
click at [949, 438] on button "Create" at bounding box center [957, 431] width 93 height 28
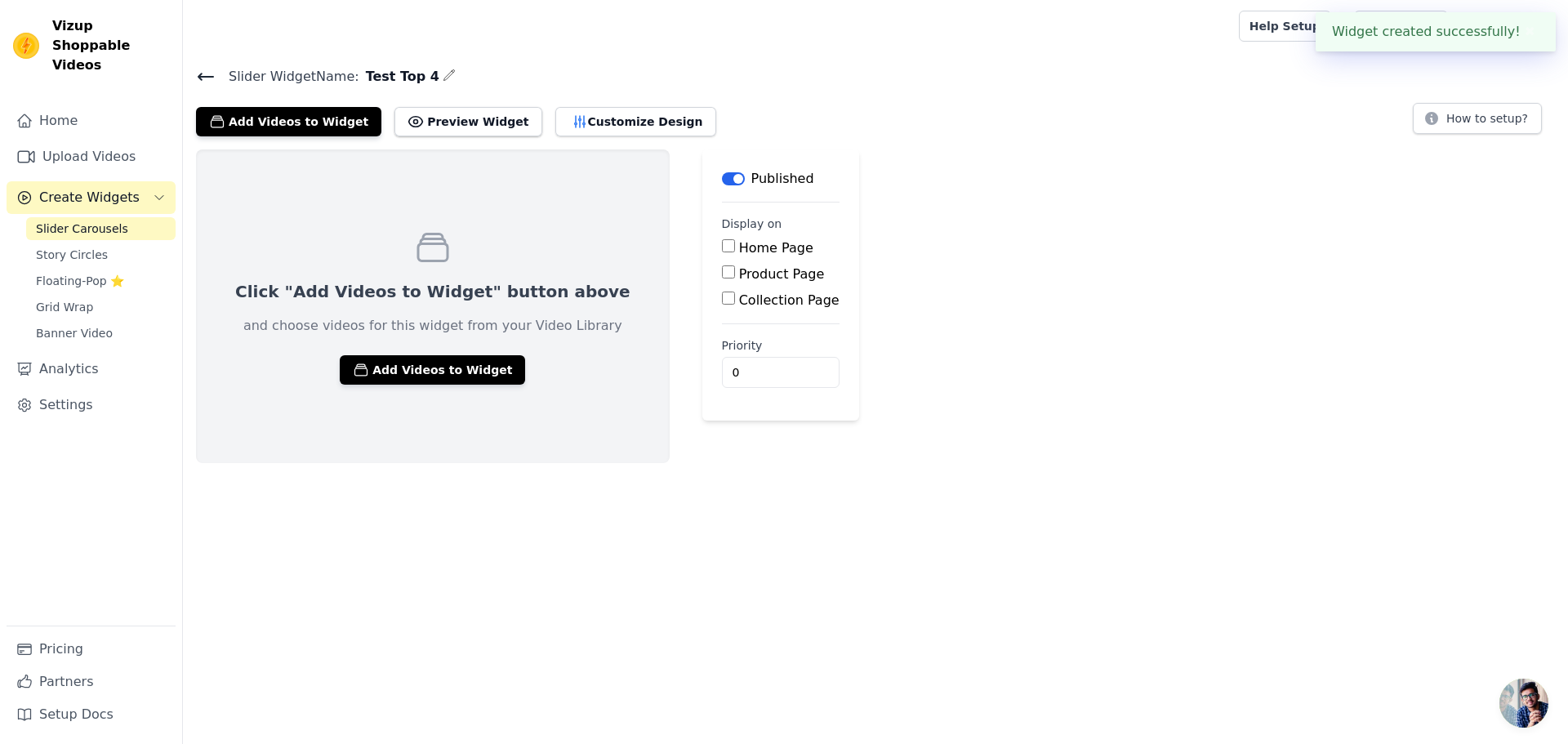
click at [739, 246] on label "Home Page" at bounding box center [776, 247] width 74 height 16
click at [721, 246] on input "Home Page" at bounding box center [728, 246] width 13 height 13
checkbox input "true"
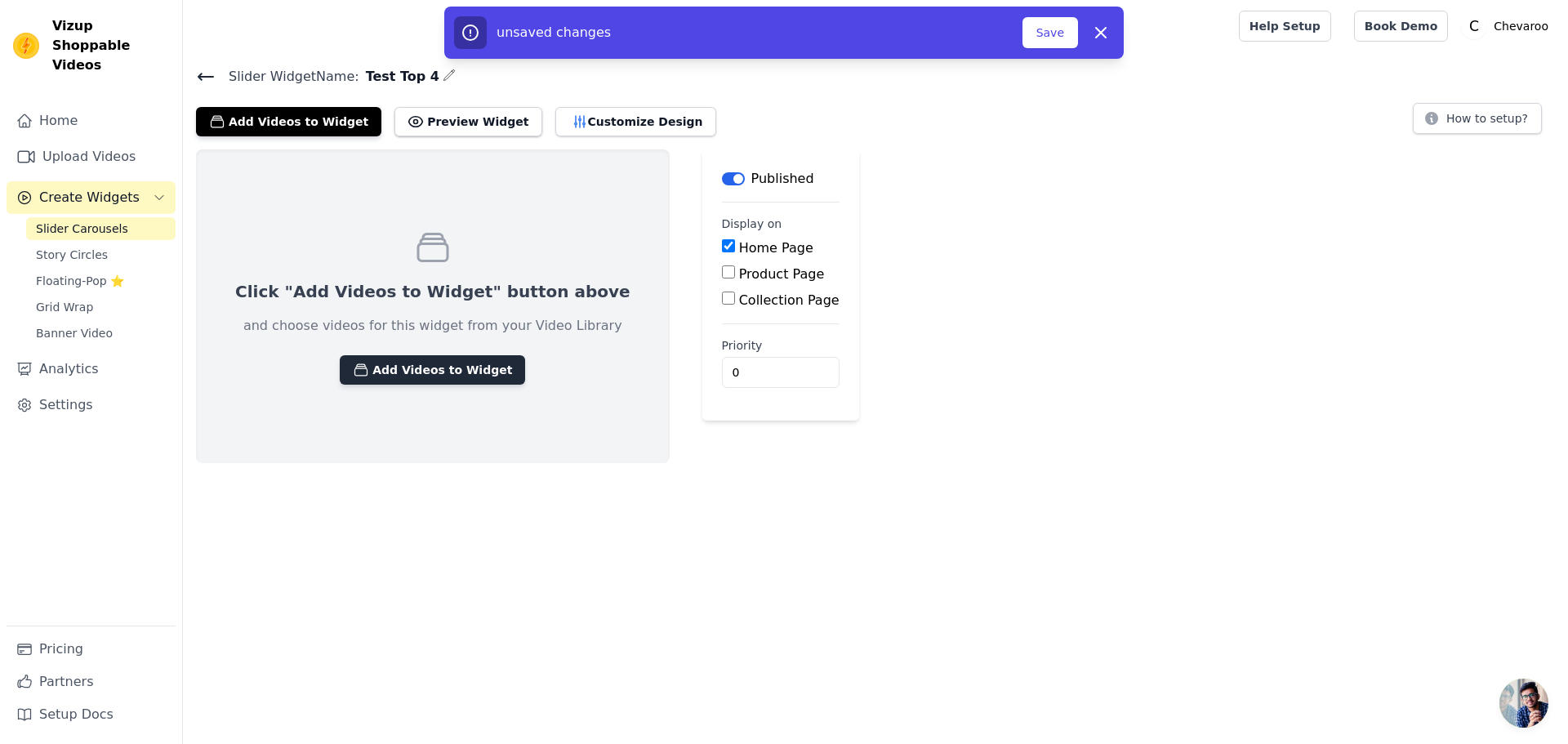
click at [442, 365] on button "Add Videos to Widget" at bounding box center [433, 371] width 185 height 30
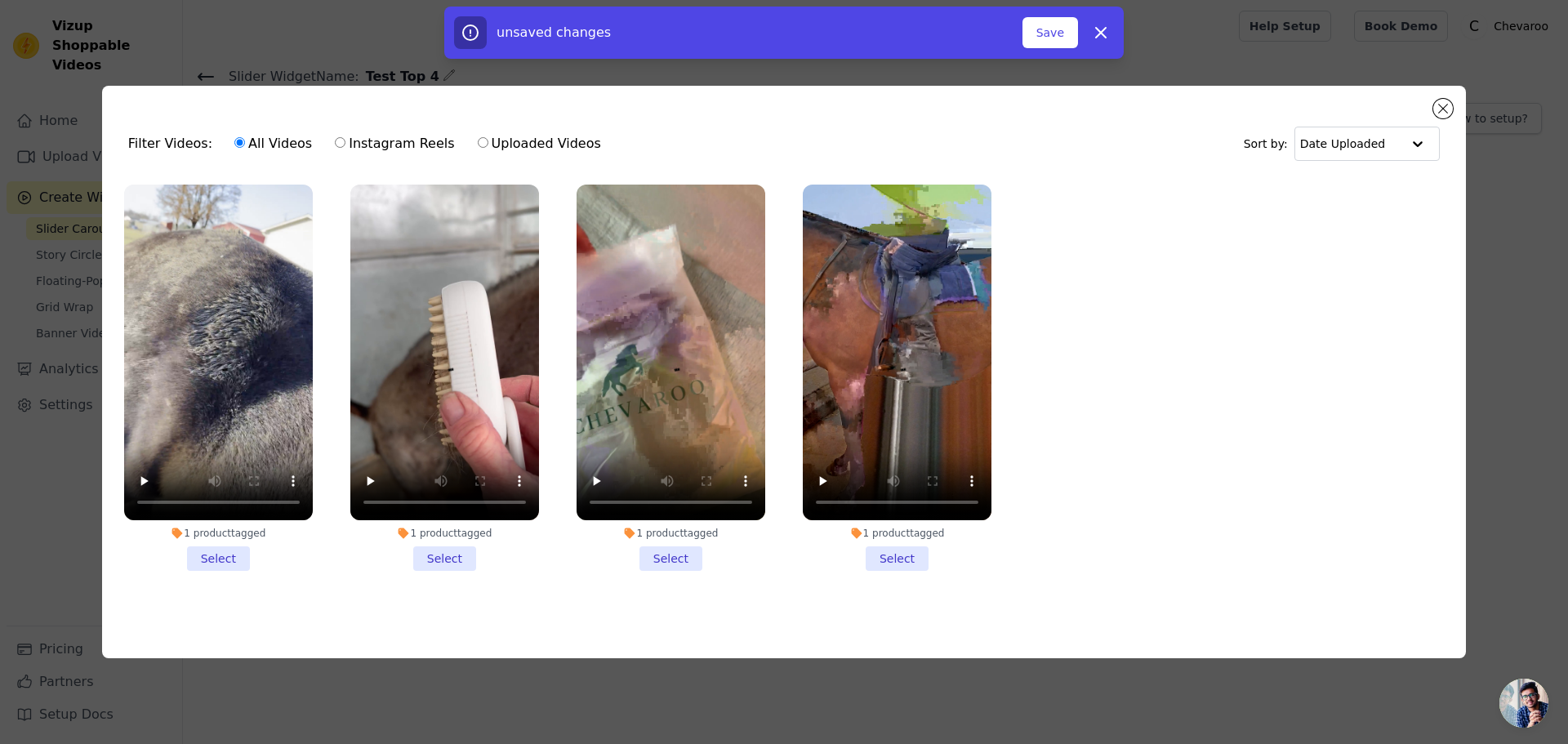
drag, startPoint x: 215, startPoint y: 551, endPoint x: 308, endPoint y: 553, distance: 93.0
click at [214, 551] on li "1 product tagged Select" at bounding box center [219, 377] width 189 height 386
click at [0, 0] on input "1 product tagged Select" at bounding box center [0, 0] width 0 height 0
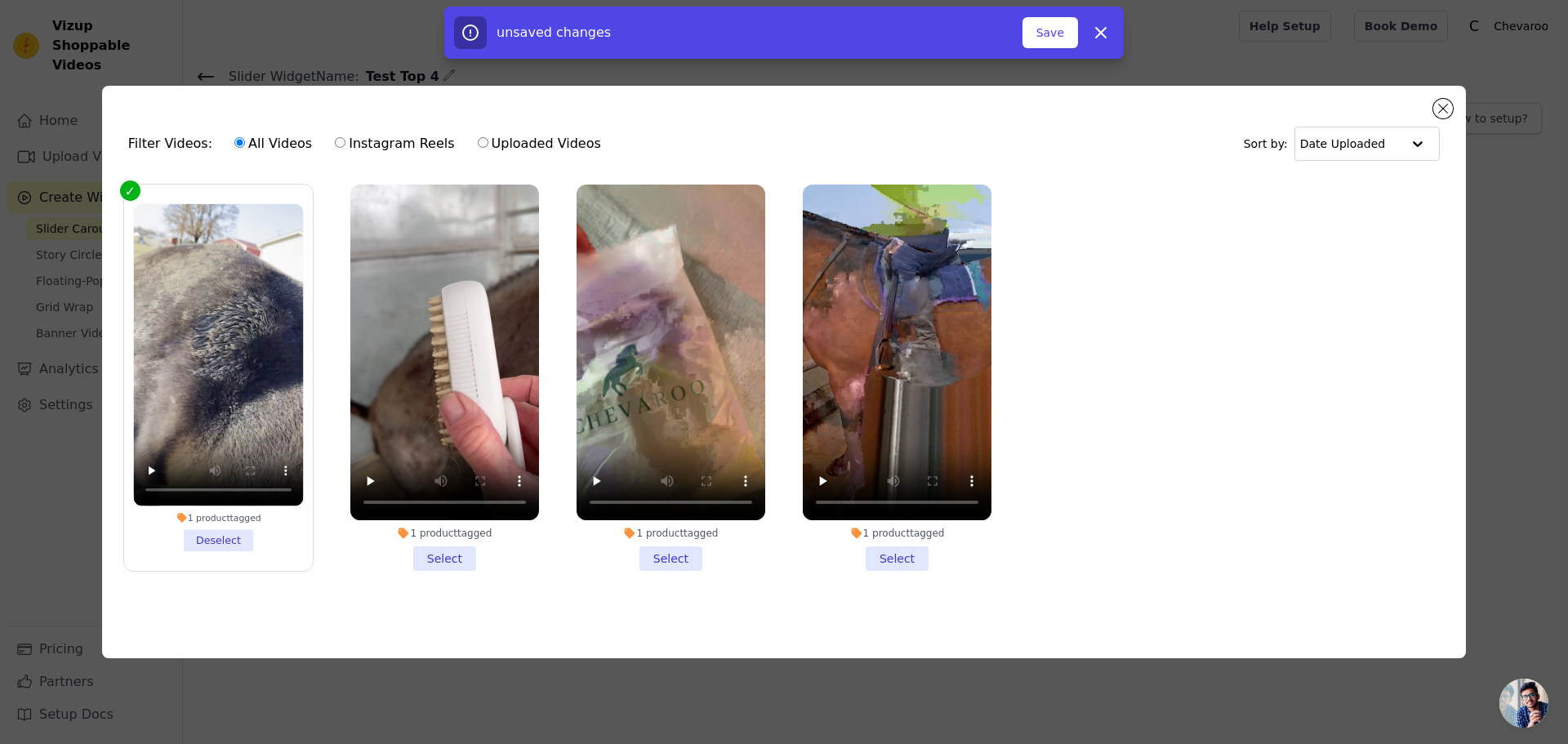
click at [458, 557] on li "1 product tagged Select" at bounding box center [445, 377] width 189 height 386
click at [0, 0] on input "1 product tagged Select" at bounding box center [0, 0] width 0 height 0
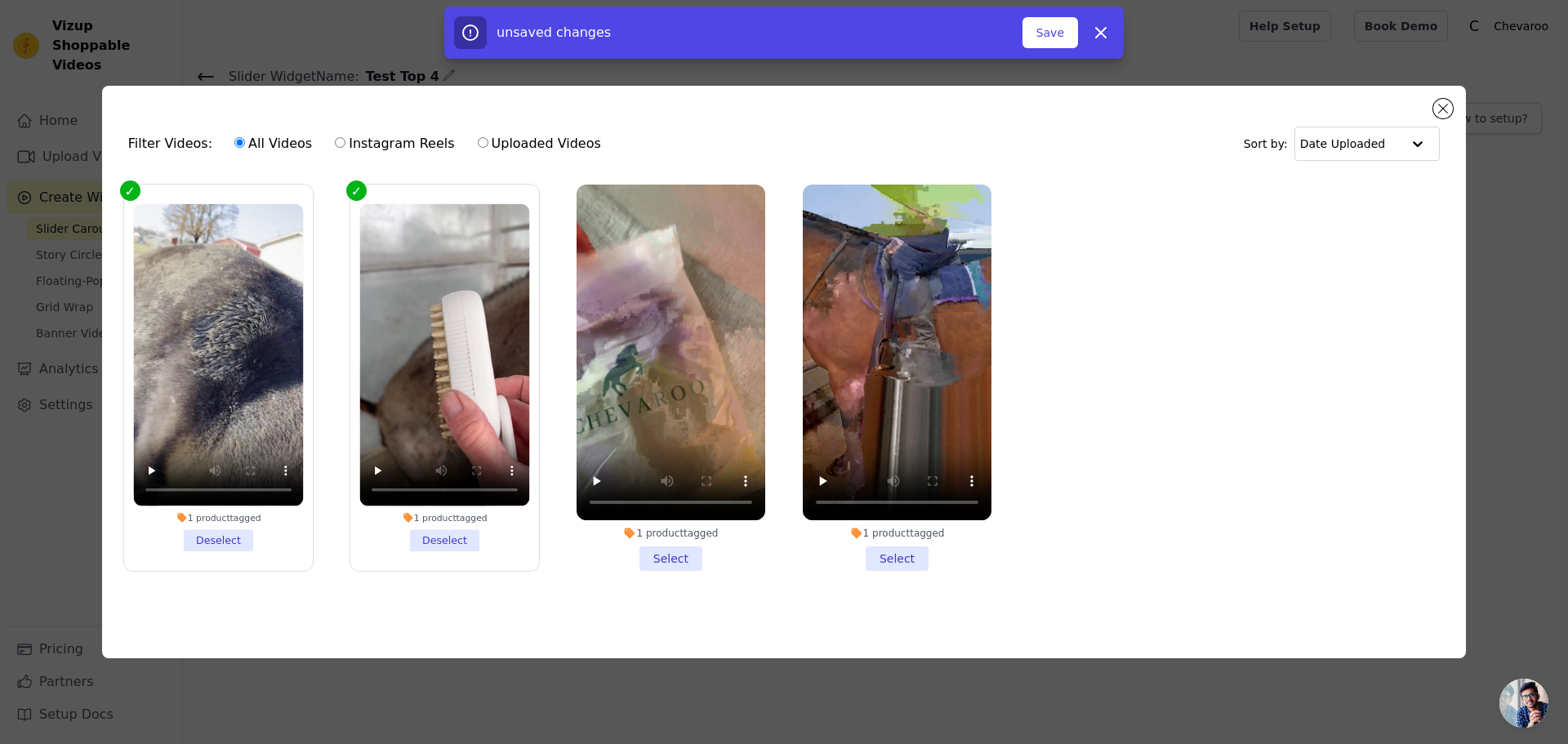
click at [655, 556] on li "1 product tagged Select" at bounding box center [671, 377] width 189 height 386
click at [0, 0] on input "1 product tagged Select" at bounding box center [0, 0] width 0 height 0
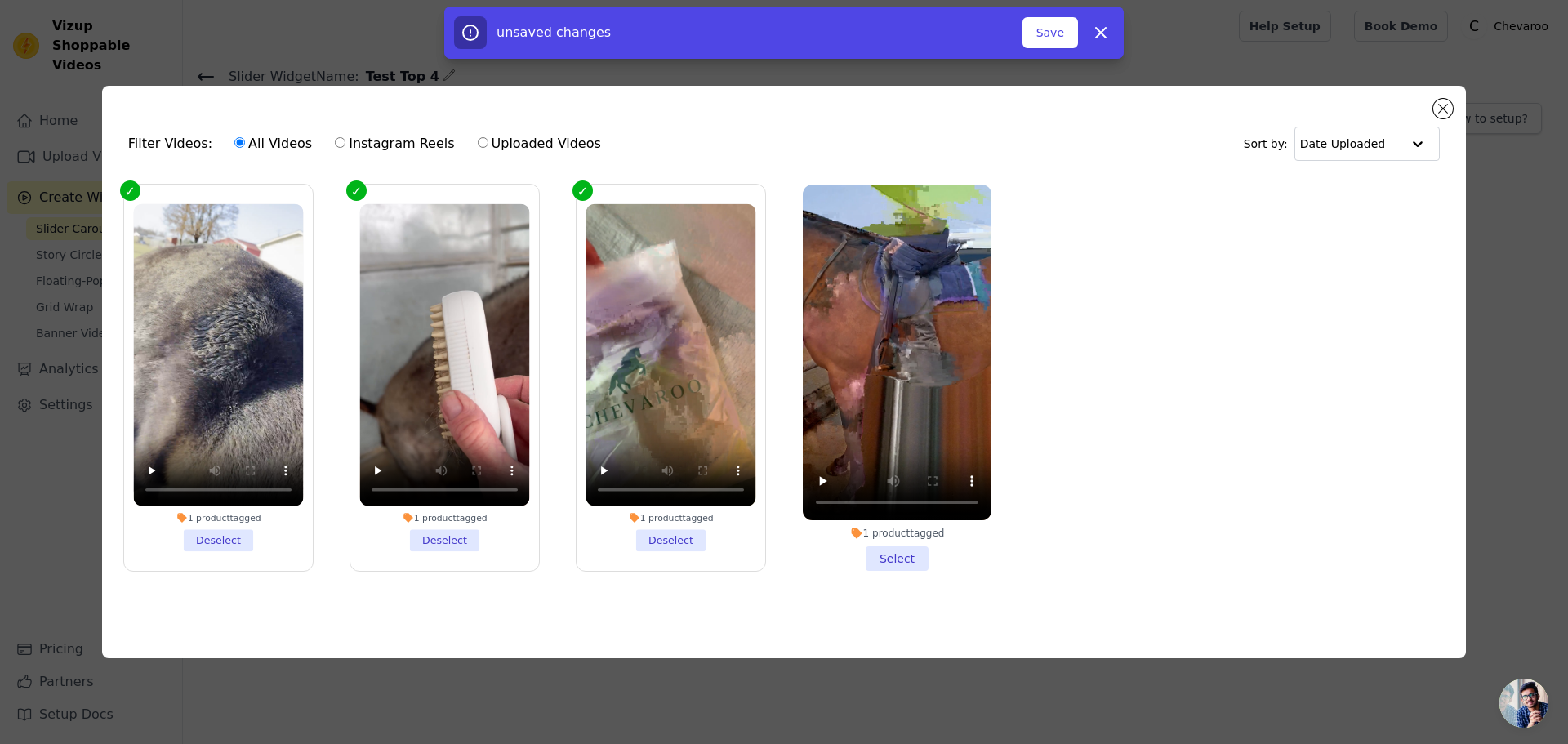
click at [882, 549] on li "1 product tagged Select" at bounding box center [897, 377] width 189 height 386
click at [0, 0] on input "1 product tagged Select" at bounding box center [0, 0] width 0 height 0
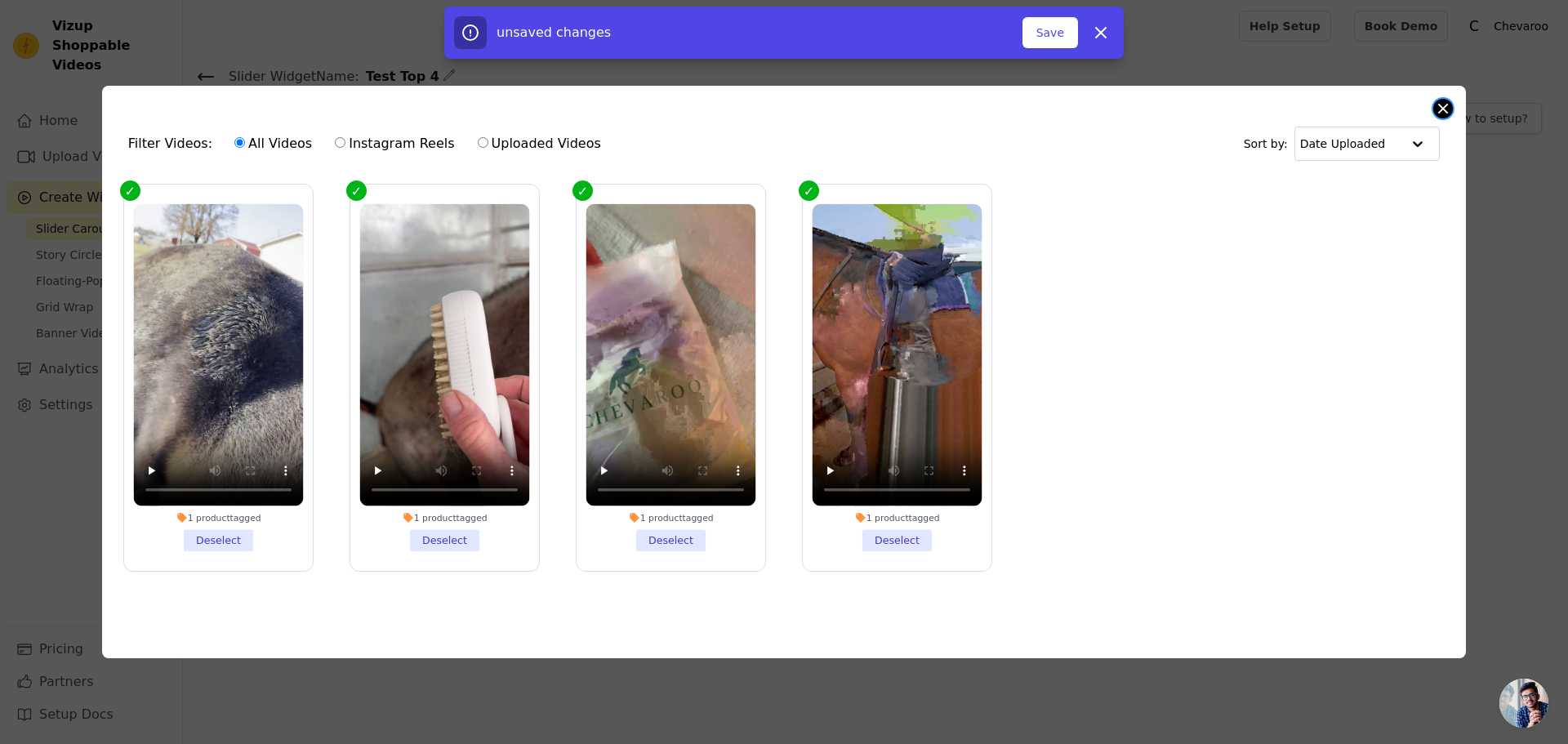
click at [1441, 107] on button "Close modal" at bounding box center [1443, 108] width 19 height 19
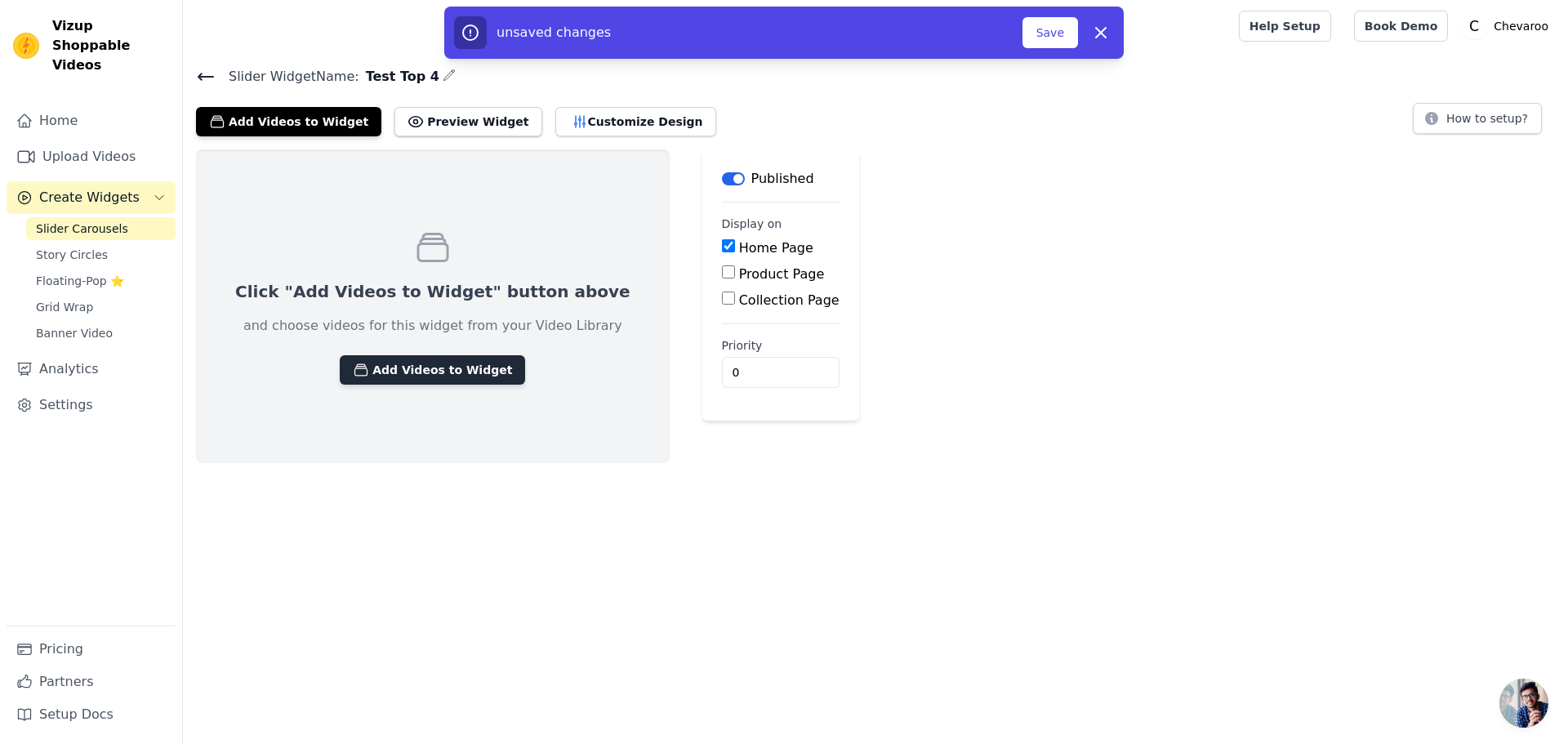
click at [469, 366] on button "Add Videos to Widget" at bounding box center [433, 371] width 185 height 30
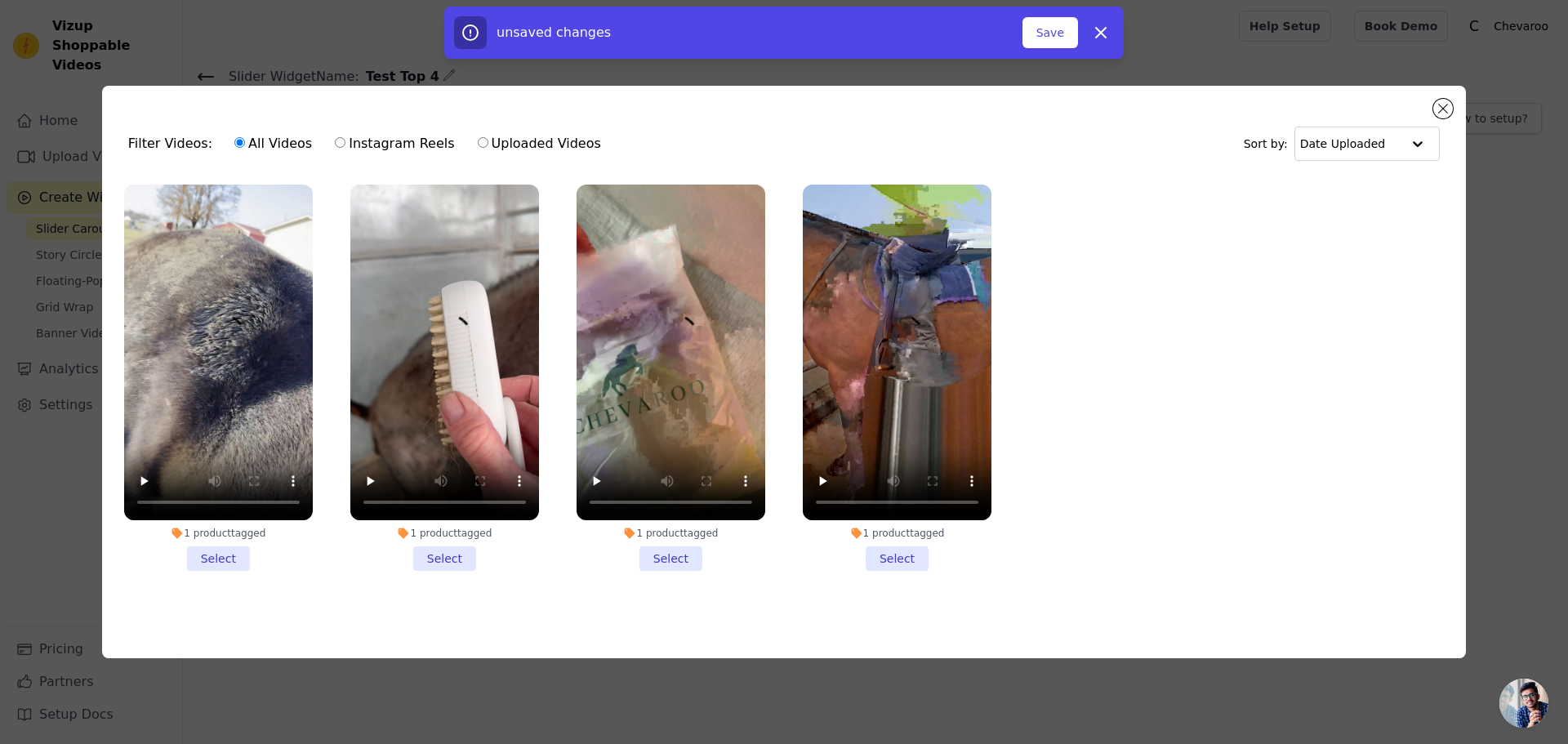
click at [226, 550] on li "1 product tagged Select" at bounding box center [219, 377] width 189 height 386
click at [0, 0] on input "1 product tagged Select" at bounding box center [0, 0] width 0 height 0
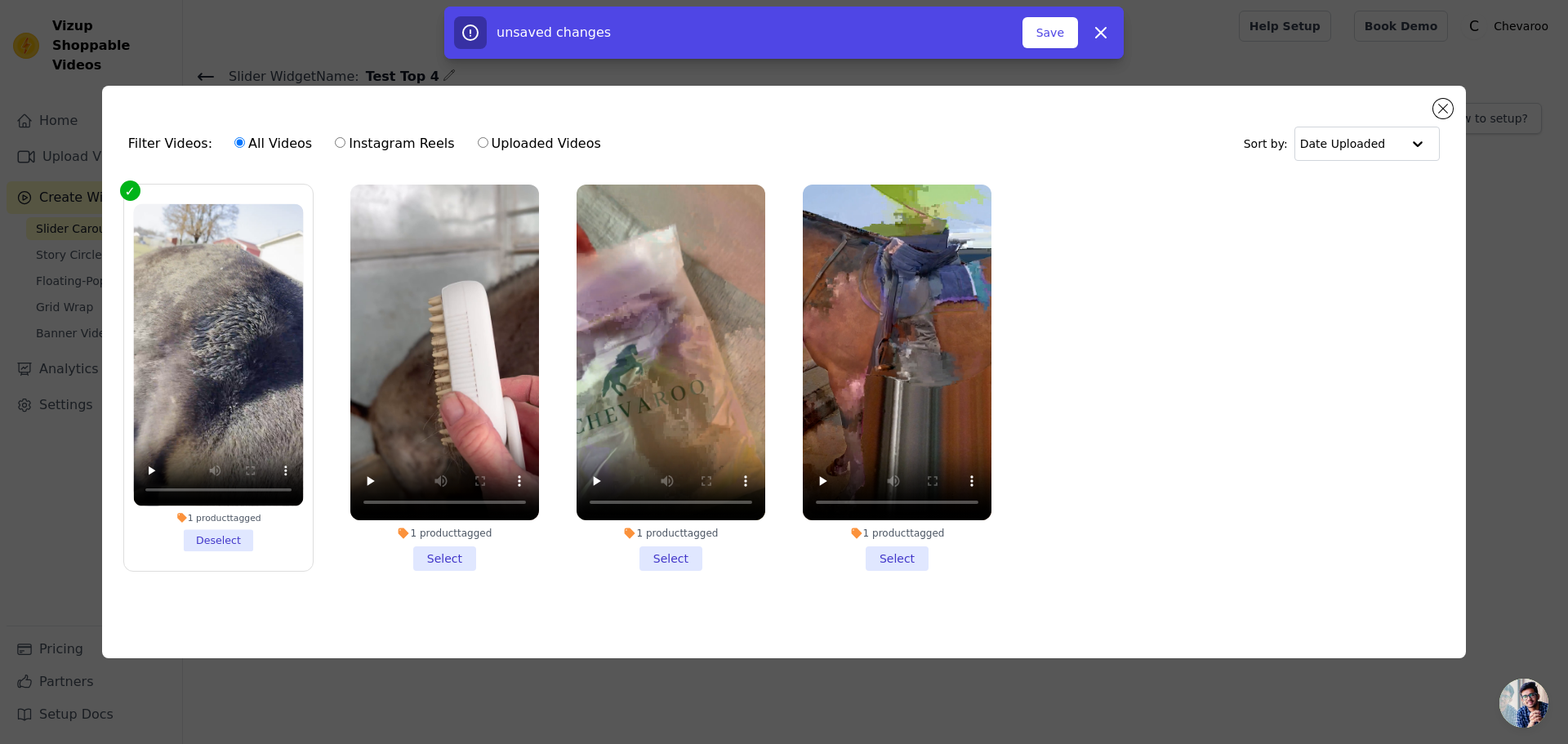
click at [405, 552] on li "1 product tagged Select" at bounding box center [445, 377] width 189 height 386
click at [0, 0] on input "1 product tagged Select" at bounding box center [0, 0] width 0 height 0
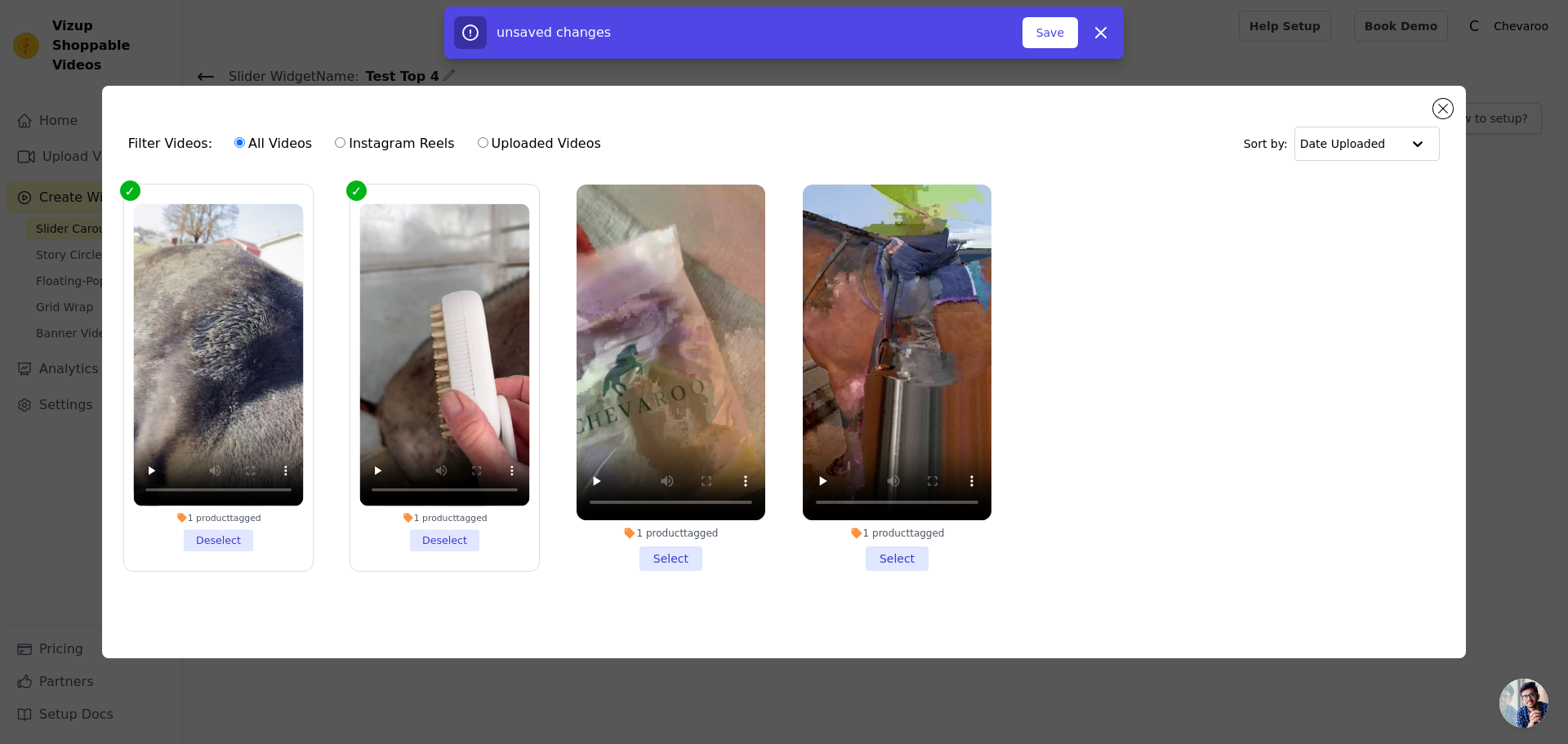
click at [609, 557] on li "1 product tagged Select" at bounding box center [671, 377] width 189 height 386
click at [0, 0] on input "1 product tagged Select" at bounding box center [0, 0] width 0 height 0
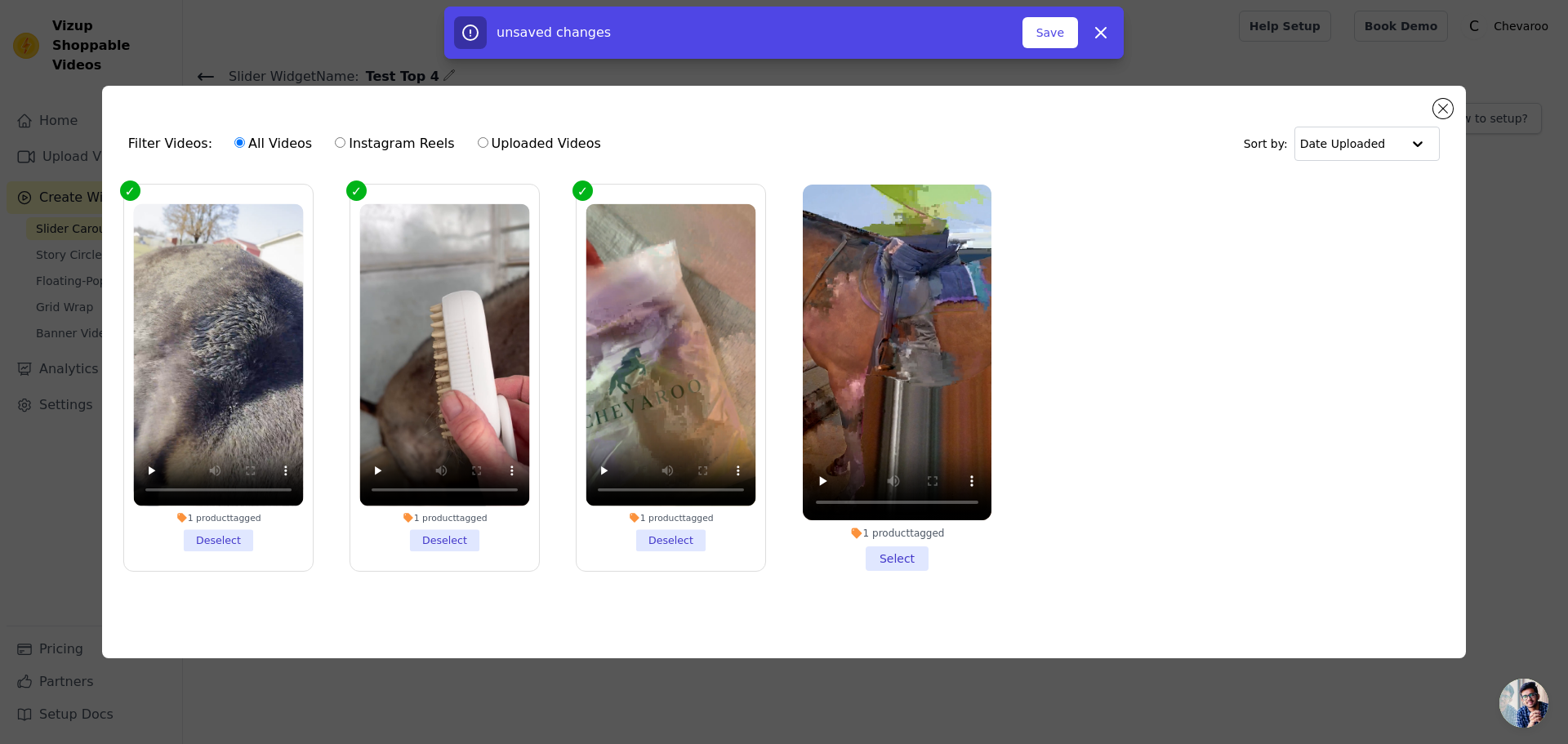
click at [846, 544] on li "1 product tagged Select" at bounding box center [897, 377] width 189 height 386
click at [0, 0] on input "1 product tagged Select" at bounding box center [0, 0] width 0 height 0
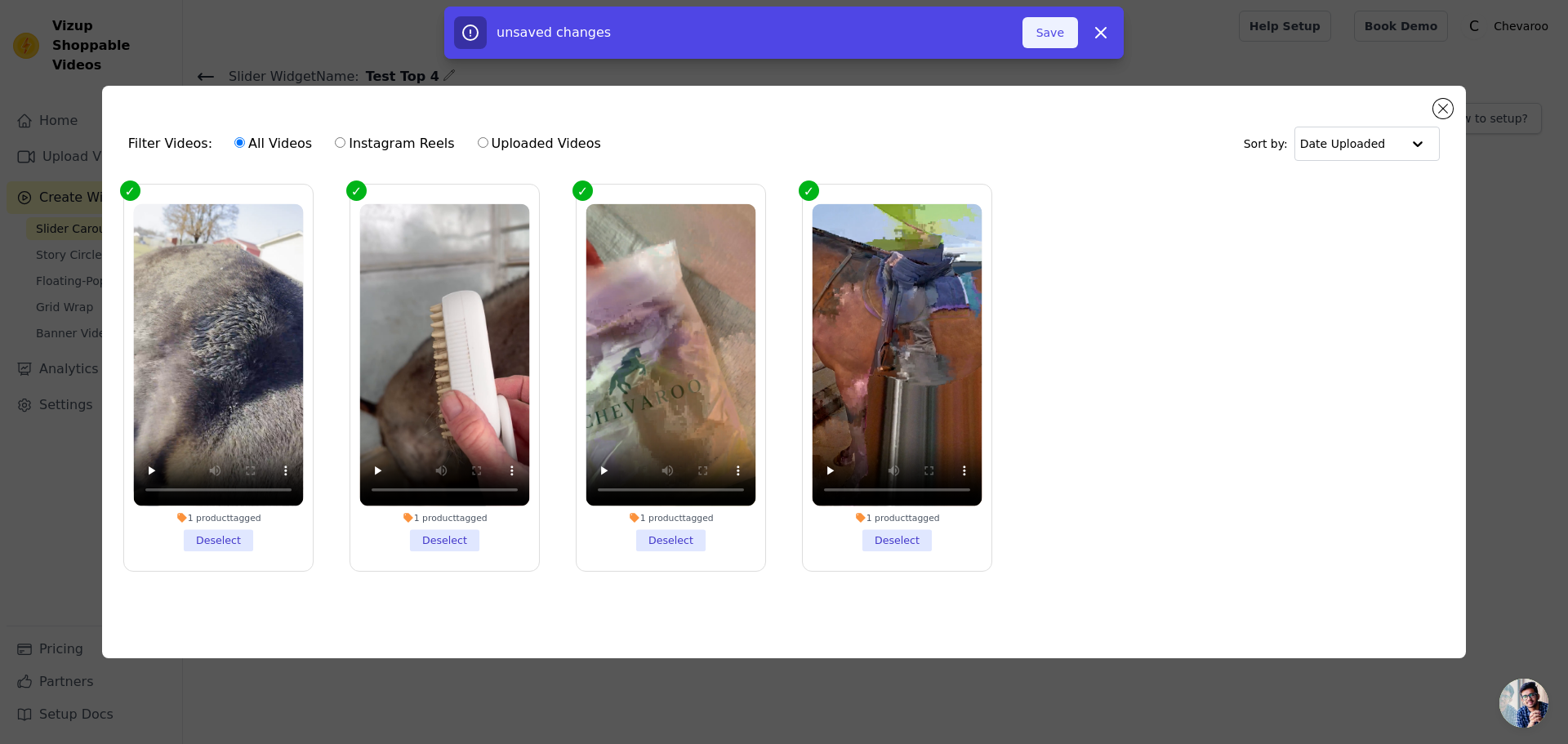
click at [1047, 38] on button "Save" at bounding box center [1050, 33] width 56 height 32
click at [1038, 28] on button "Add To Widget" at bounding box center [1023, 33] width 109 height 32
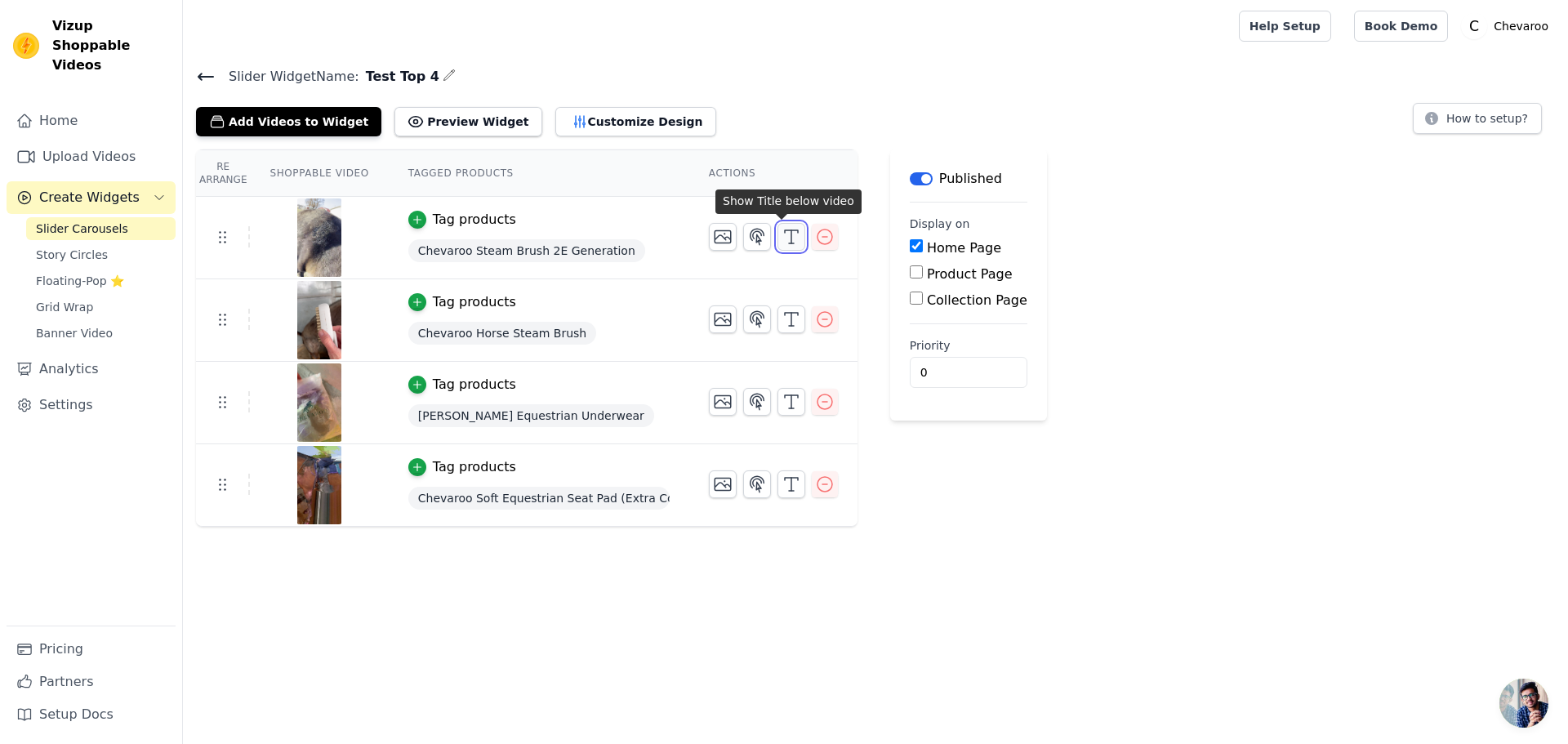
click at [791, 236] on button "button" at bounding box center [791, 237] width 28 height 28
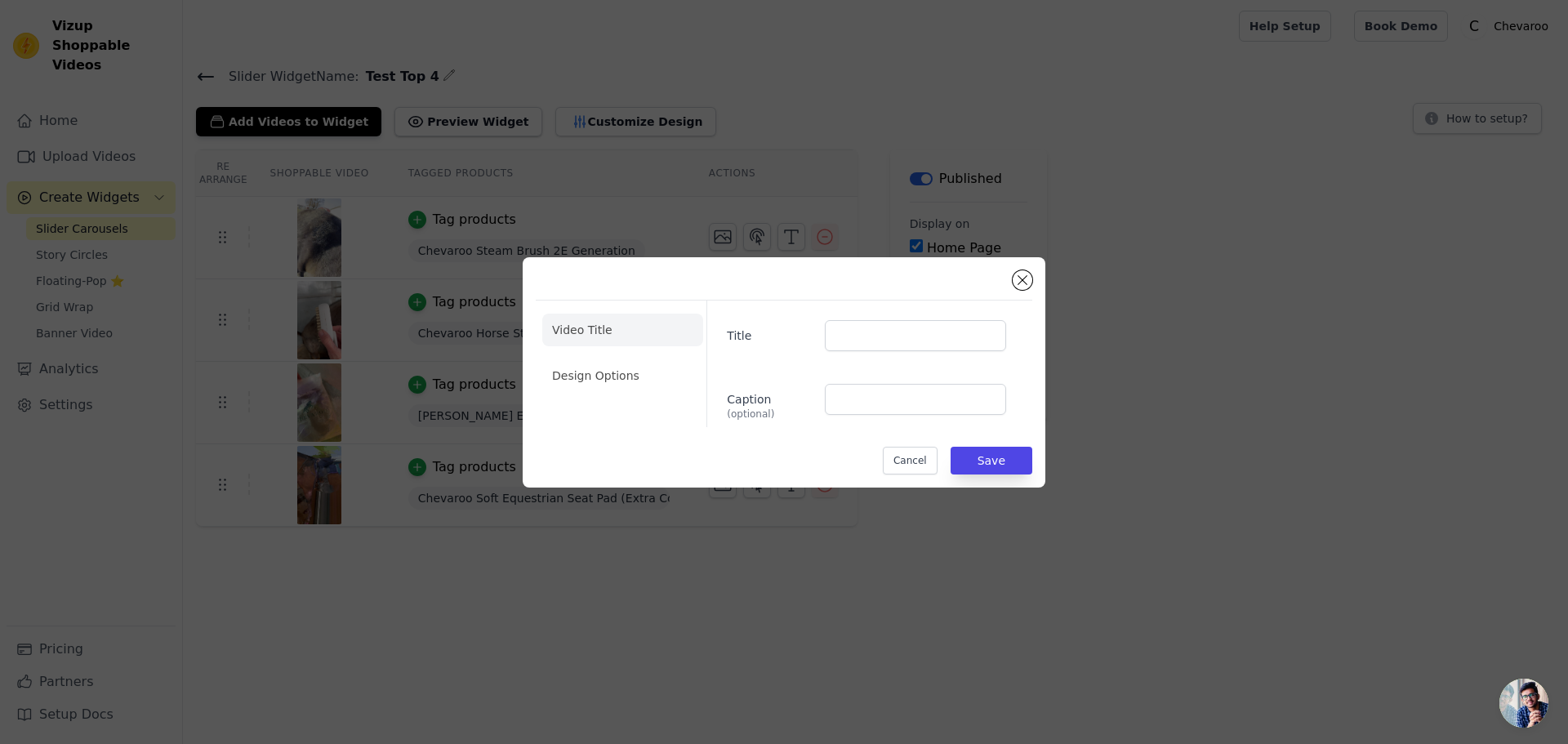
click at [771, 202] on div "Video Title Design Options Title Caption (optional) Cancel Save" at bounding box center [784, 372] width 1568 height 744
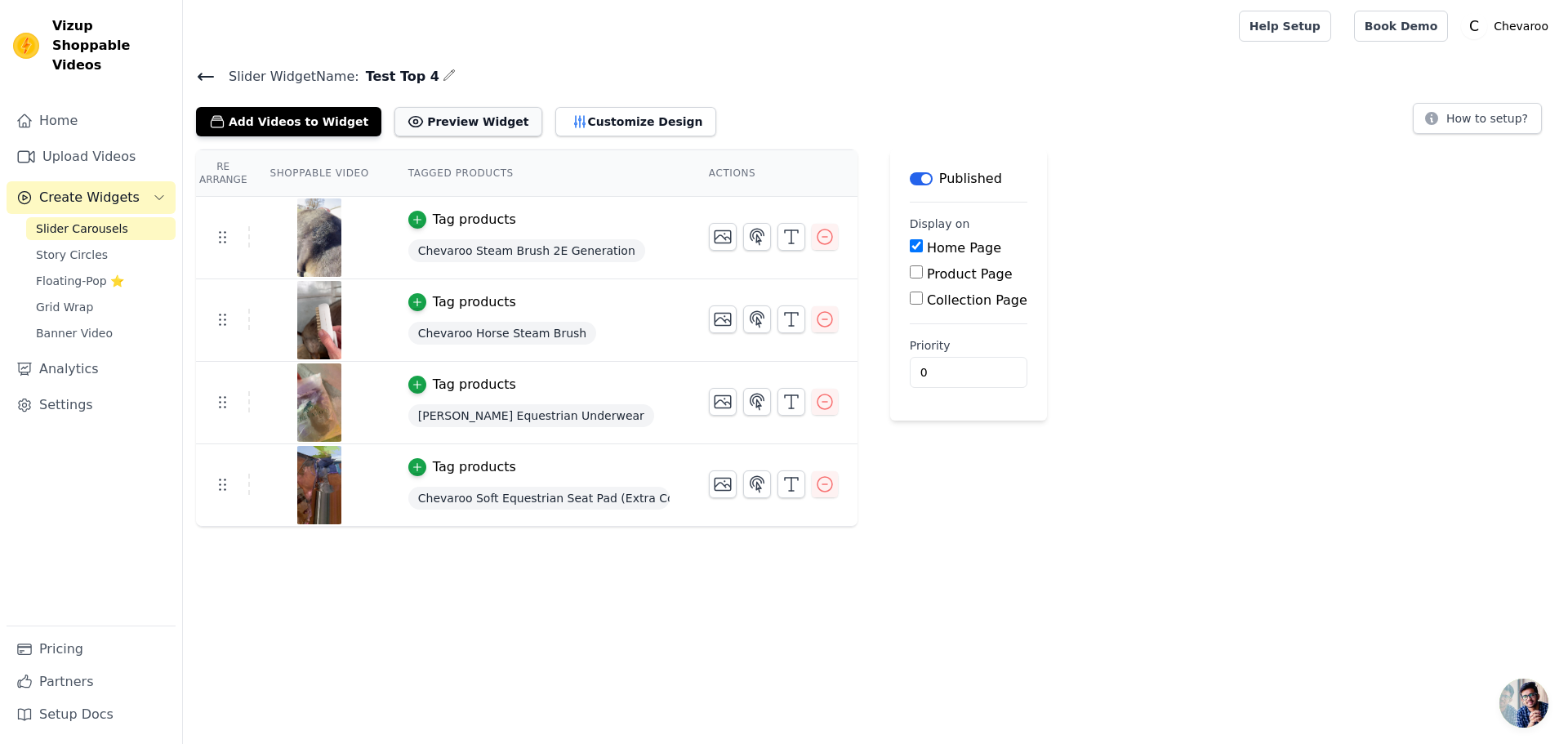
click at [424, 120] on button "Preview Widget" at bounding box center [468, 122] width 147 height 30
click at [562, 114] on button "Customize Design" at bounding box center [636, 122] width 161 height 30
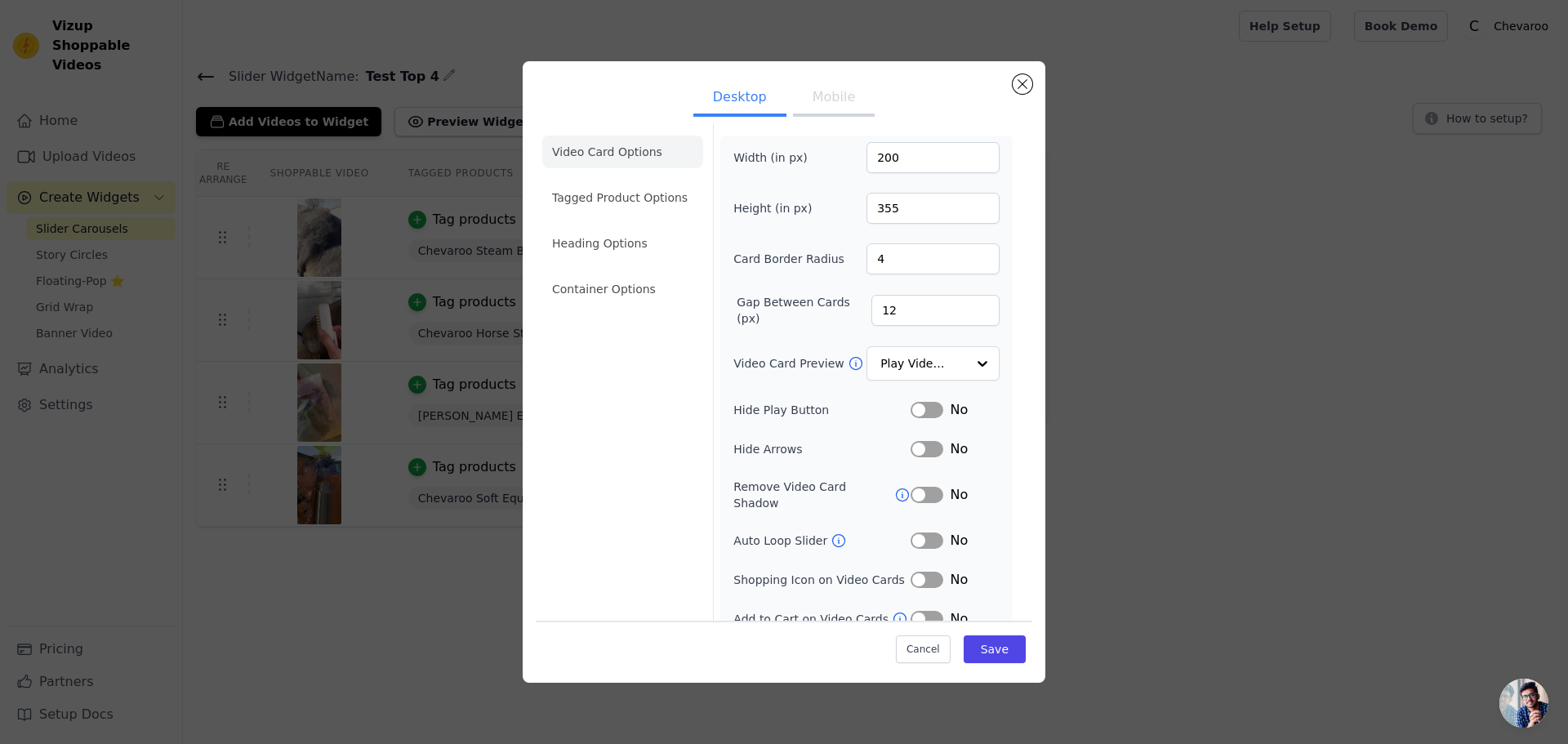
scroll to position [11, 0]
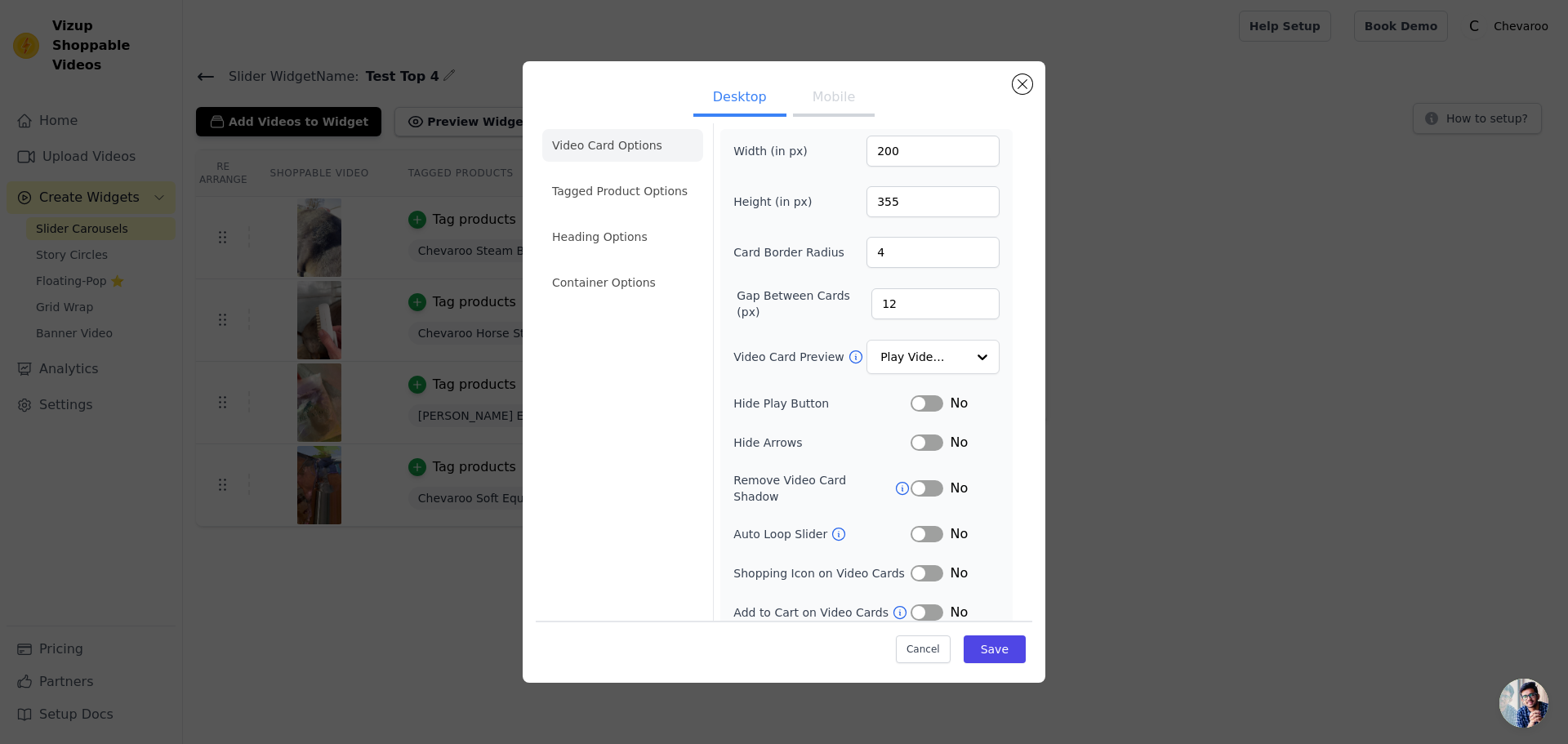
click at [831, 526] on icon at bounding box center [839, 535] width 17 height 17
click at [911, 605] on button "Label" at bounding box center [926, 613] width 32 height 17
click at [616, 280] on li "Container Options" at bounding box center [622, 282] width 161 height 32
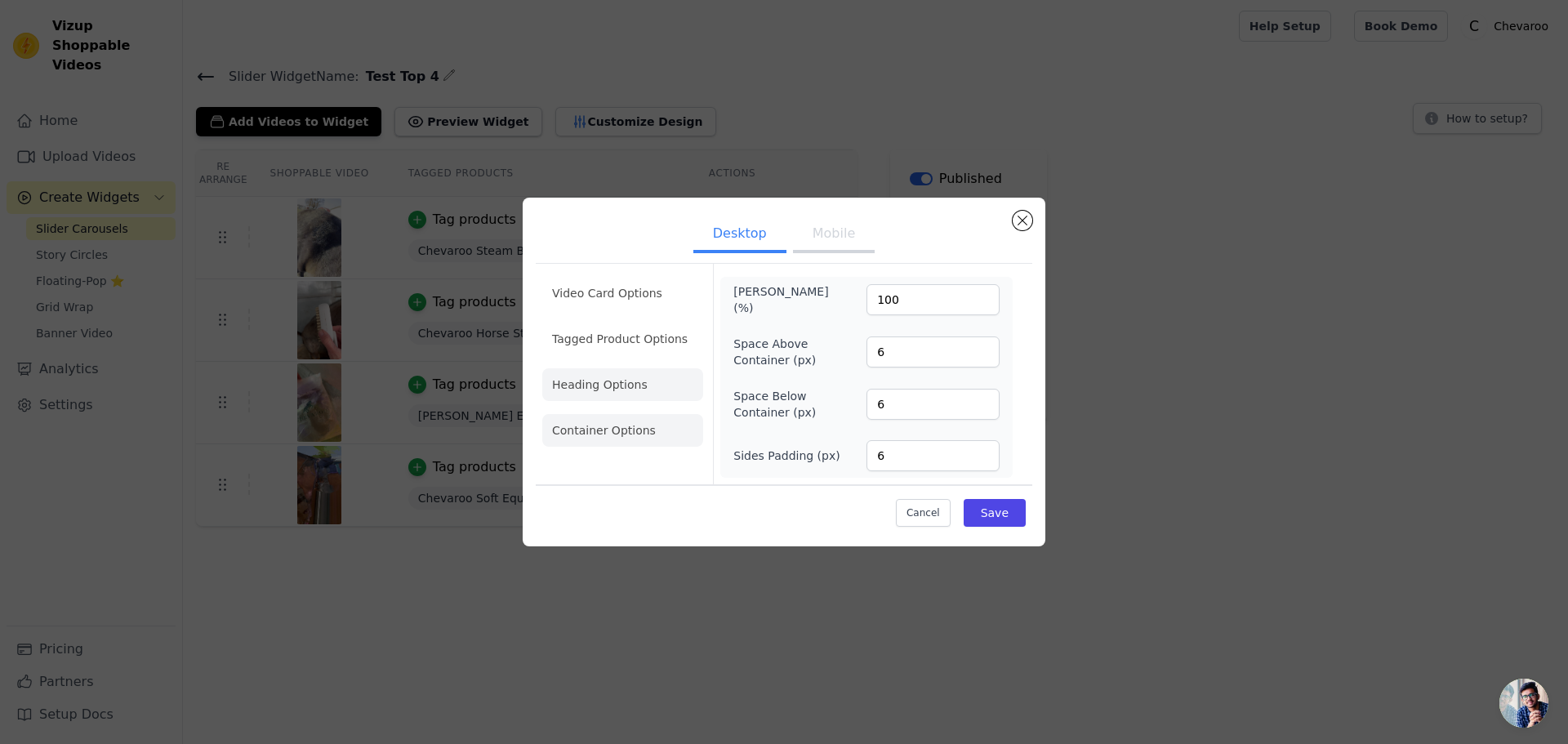
click at [610, 373] on li "Heading Options" at bounding box center [622, 385] width 161 height 32
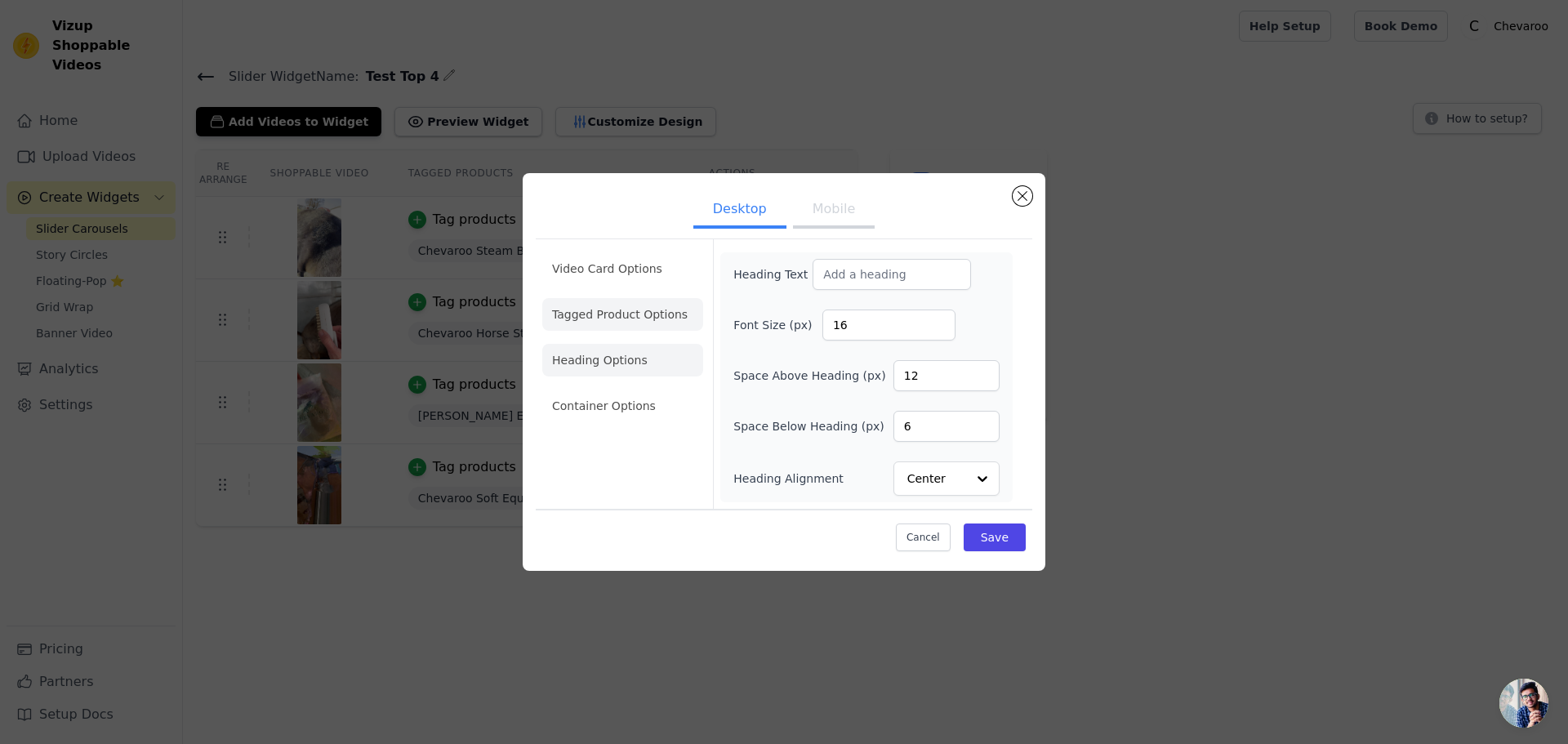
click at [608, 301] on li "Tagged Product Options" at bounding box center [622, 314] width 161 height 32
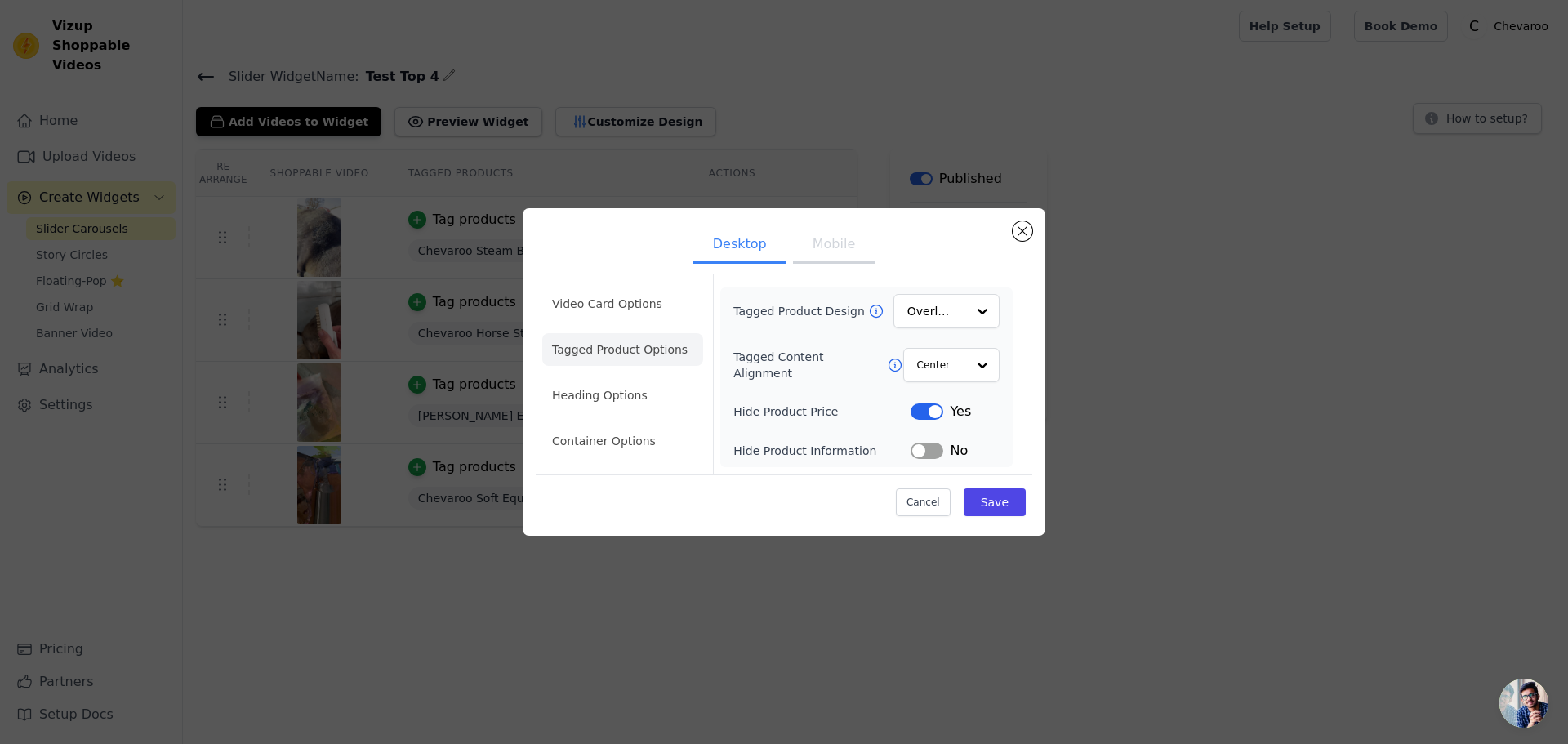
click at [608, 301] on li "Video Card Options" at bounding box center [622, 303] width 161 height 32
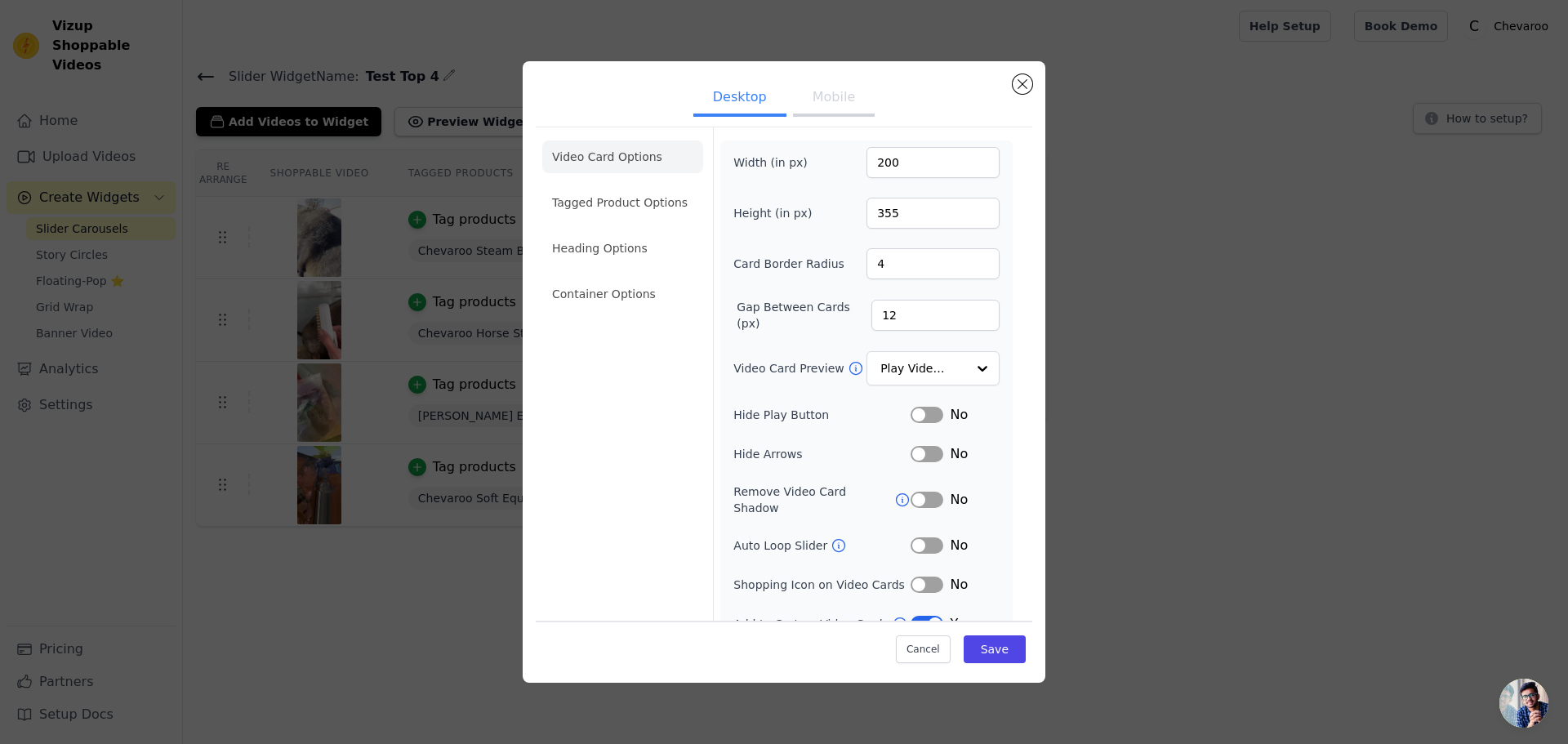
click at [825, 108] on button "Mobile" at bounding box center [834, 98] width 82 height 36
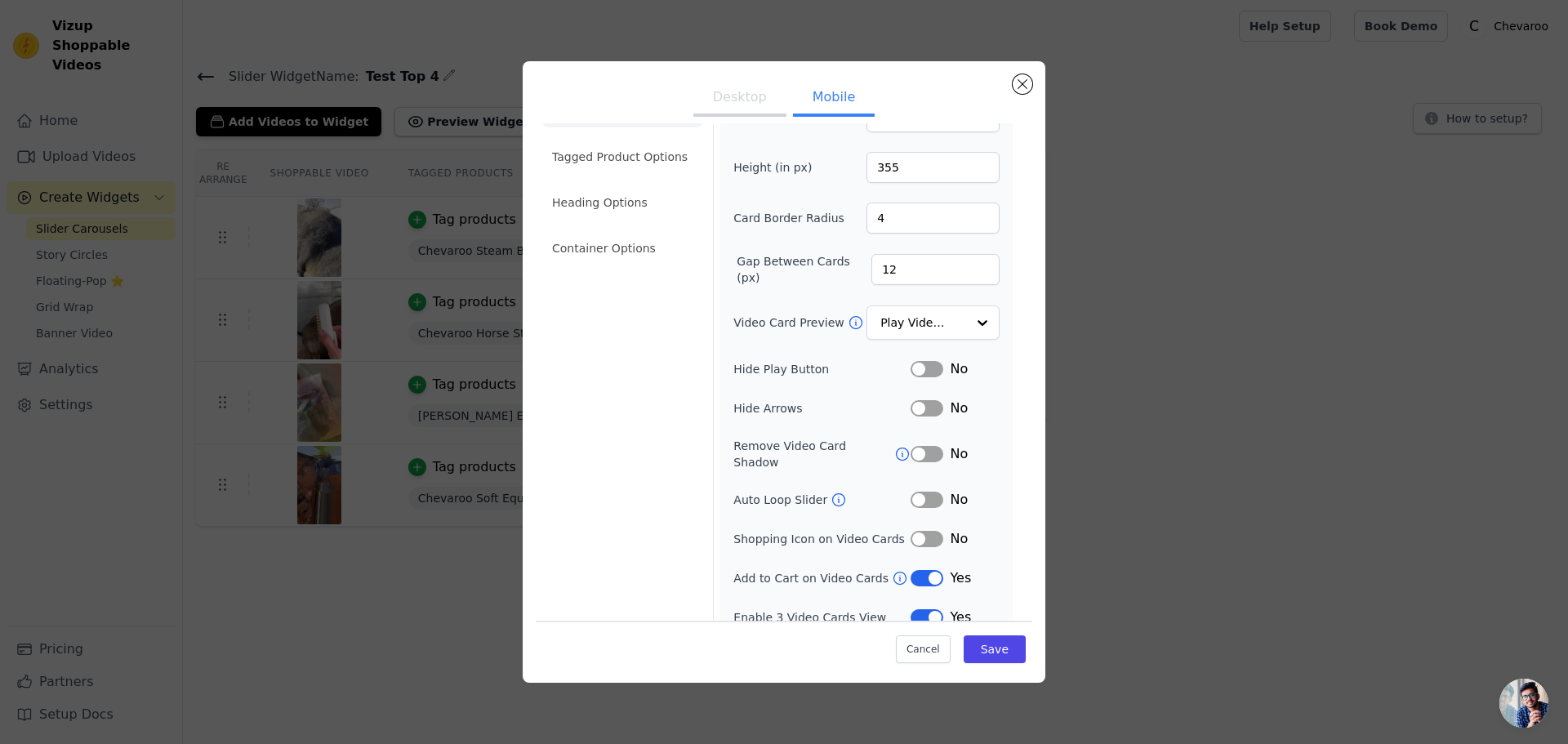
scroll to position [51, 0]
click at [927, 526] on button "Label" at bounding box center [926, 535] width 32 height 17
click at [914, 368] on button "Label" at bounding box center [926, 364] width 32 height 17
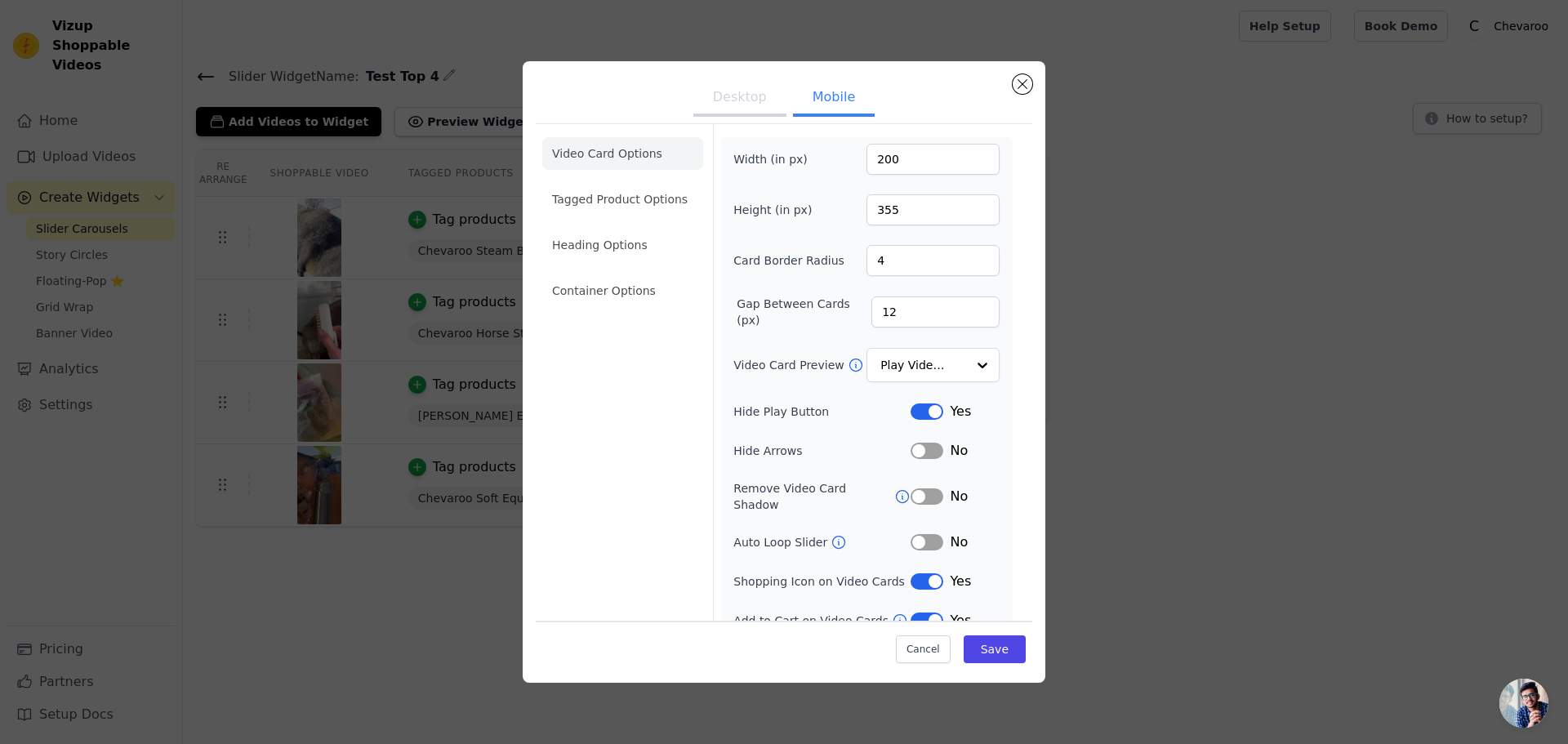
scroll to position [0, 0]
click at [932, 360] on input "Video Card Preview" at bounding box center [922, 369] width 84 height 32
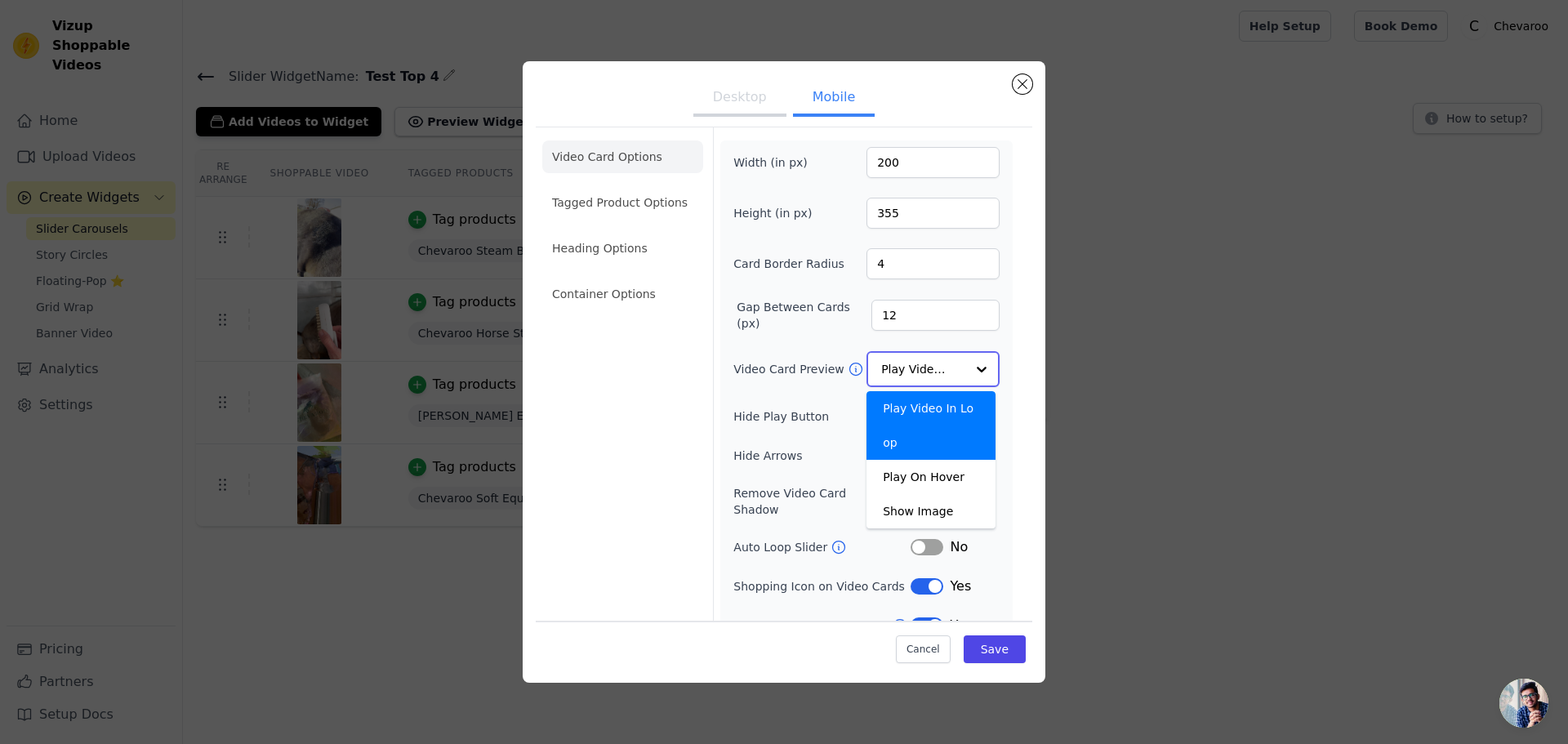
click at [932, 362] on input "Video Card Preview" at bounding box center [922, 369] width 84 height 32
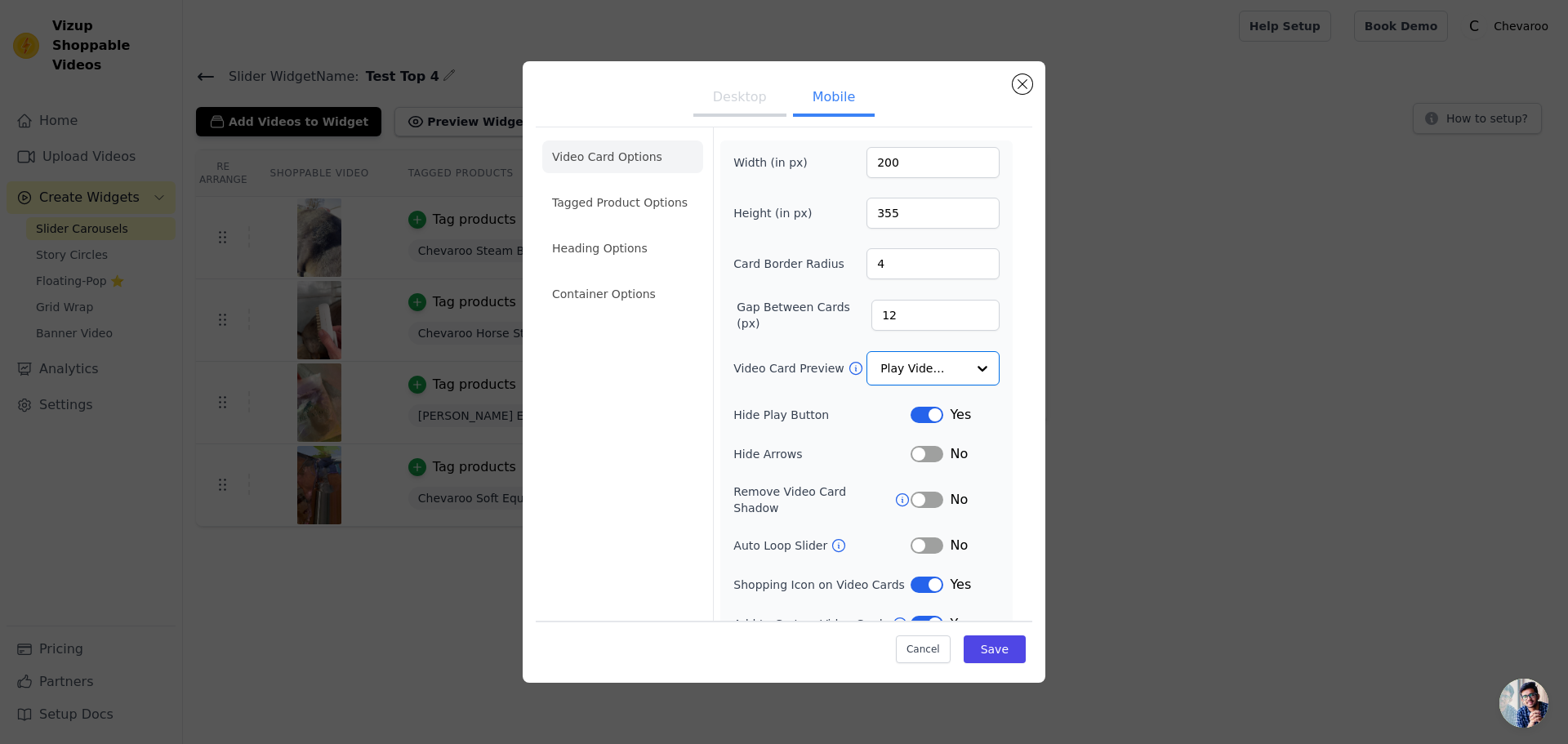
click at [746, 108] on button "Desktop" at bounding box center [740, 98] width 94 height 36
click at [913, 411] on button "Label" at bounding box center [926, 415] width 32 height 17
click at [983, 648] on button "Save" at bounding box center [994, 649] width 62 height 28
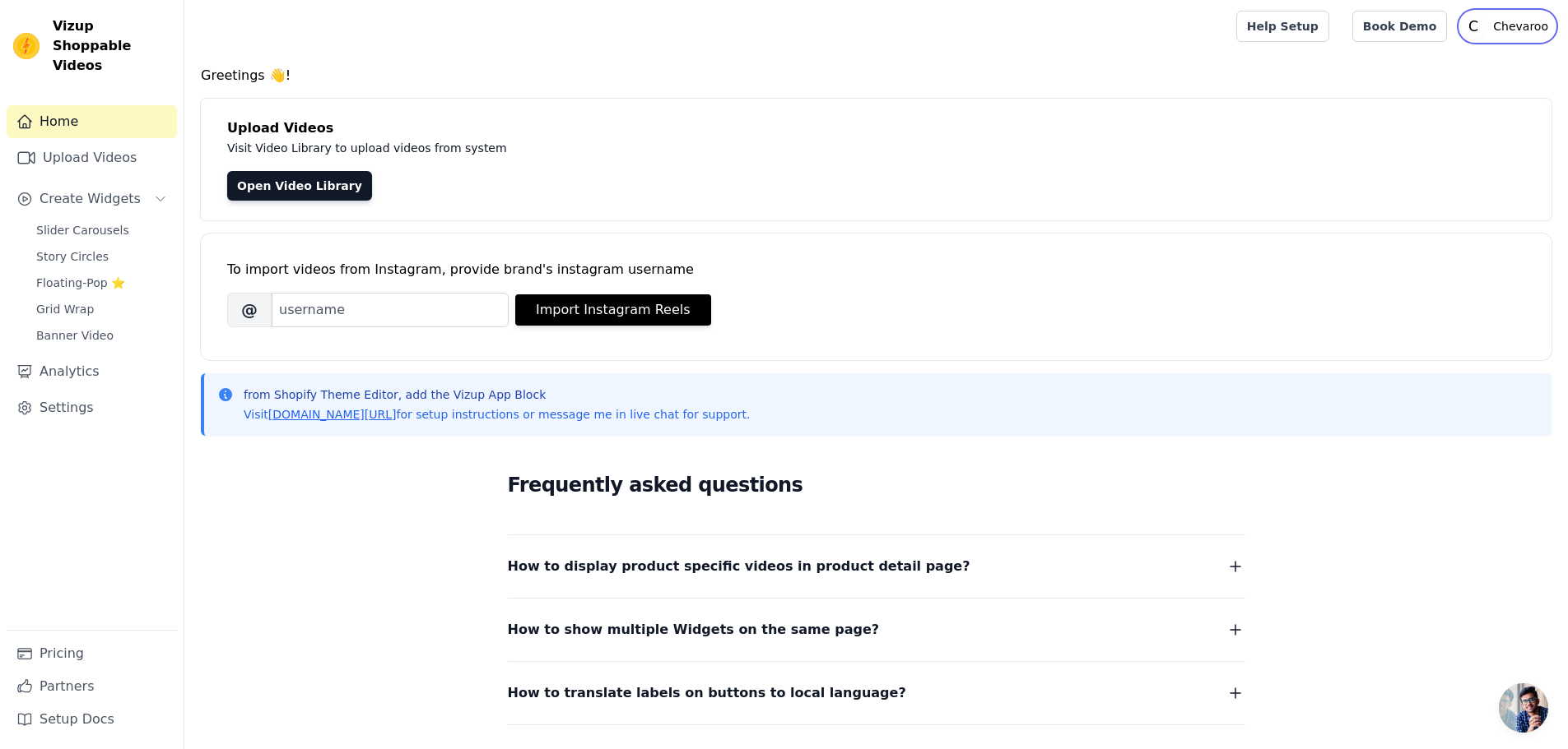
click at [1517, 39] on p "Chevaroo" at bounding box center [1519, 26] width 68 height 30
click at [1458, 126] on link "Sign out" at bounding box center [1475, 128] width 158 height 30
